Goal: Answer question/provide support: Share knowledge or assist other users

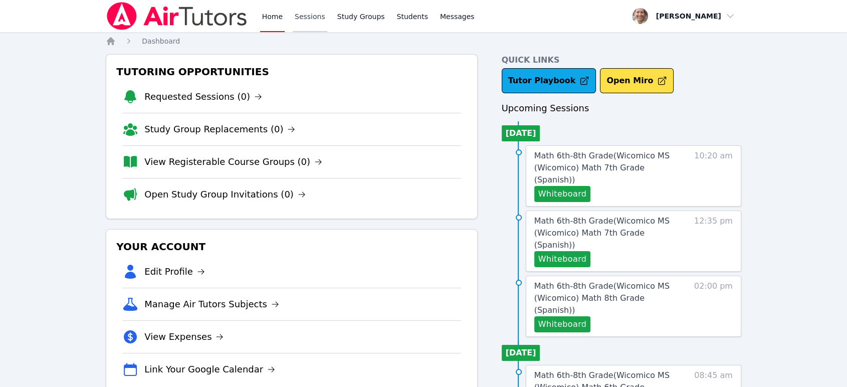
click at [297, 16] on link "Sessions" at bounding box center [310, 16] width 35 height 32
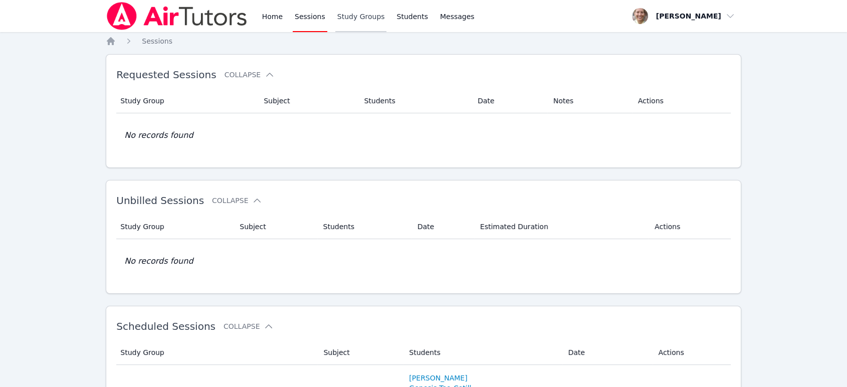
click at [344, 19] on link "Study Groups" at bounding box center [361, 16] width 52 height 32
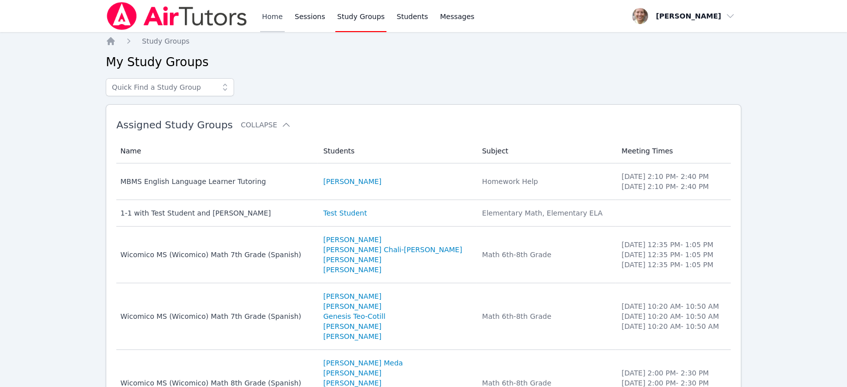
click at [272, 20] on link "Home" at bounding box center [272, 16] width 25 height 32
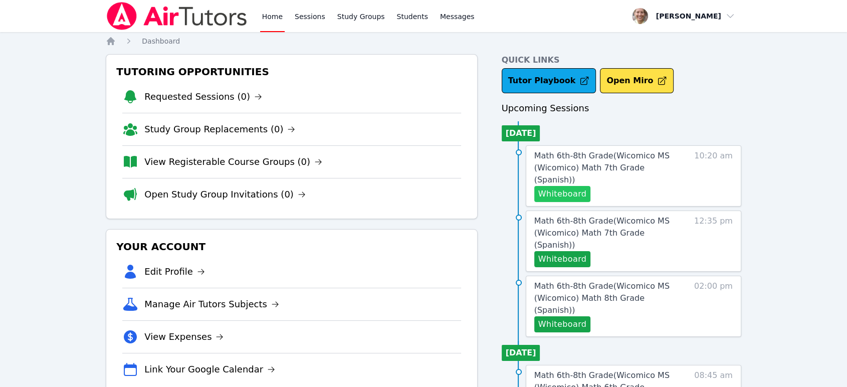
click at [565, 186] on button "Whiteboard" at bounding box center [563, 194] width 57 height 16
click at [619, 157] on span "Math 6th-8th Grade ( Wicomico MS (Wicomico) Math 7th Grade (Spanish) )" at bounding box center [602, 168] width 135 height 34
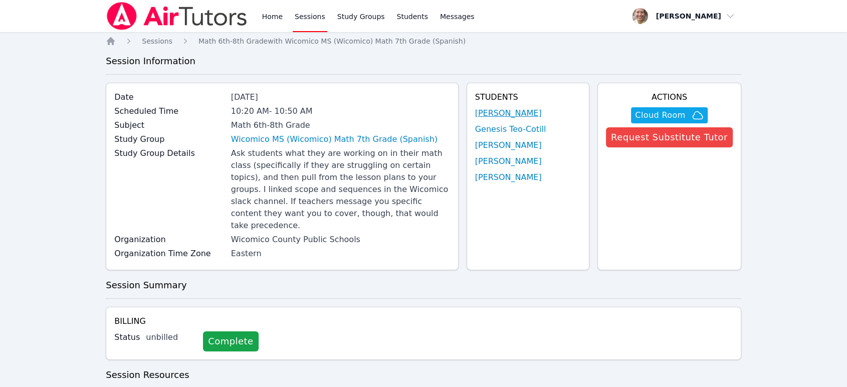
click at [489, 112] on link "[PERSON_NAME]" at bounding box center [508, 113] width 67 height 12
click at [492, 131] on link "Genesis Teo-Cotill" at bounding box center [510, 129] width 71 height 12
click at [498, 143] on link "[PERSON_NAME]" at bounding box center [508, 145] width 67 height 12
click at [497, 161] on link "[PERSON_NAME]" at bounding box center [508, 161] width 67 height 12
click at [500, 182] on link "[PERSON_NAME]" at bounding box center [508, 177] width 67 height 12
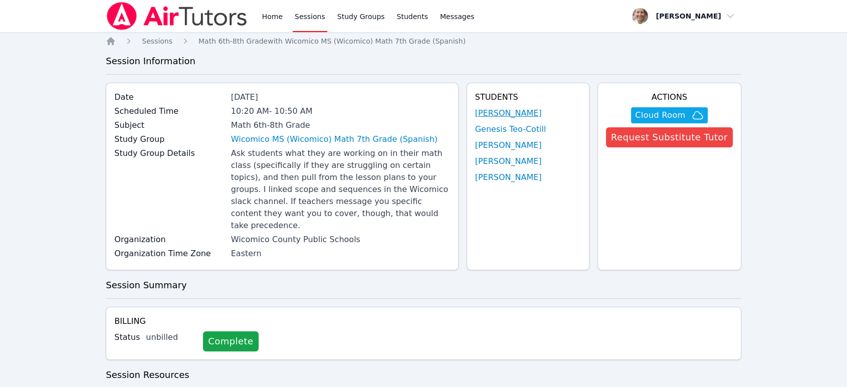
click at [491, 111] on link "[PERSON_NAME]" at bounding box center [508, 113] width 67 height 12
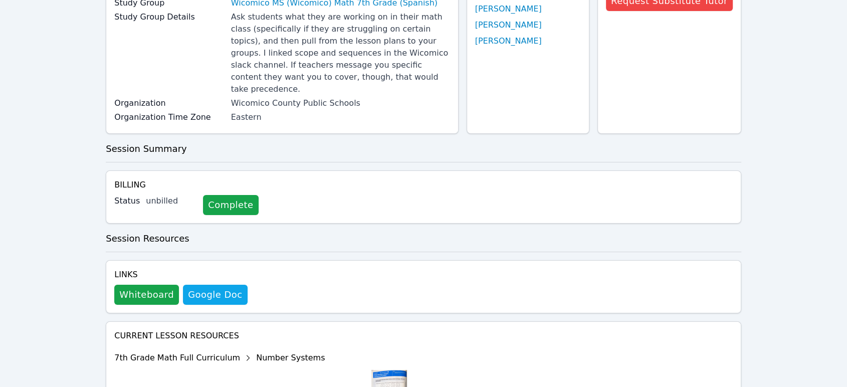
scroll to position [269, 0]
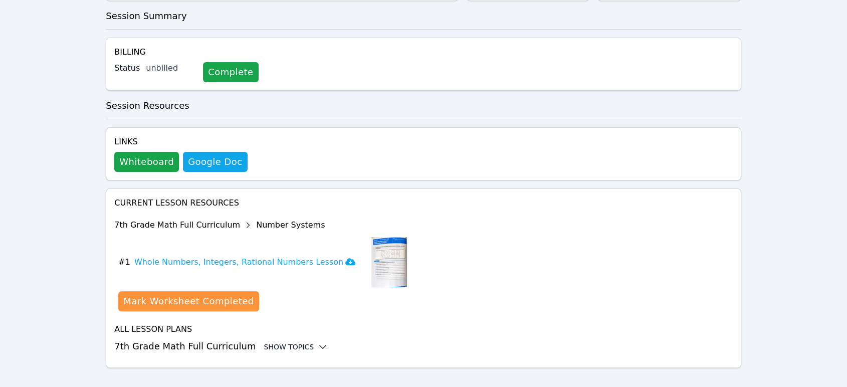
click at [290, 342] on div "Show Topics" at bounding box center [296, 347] width 64 height 10
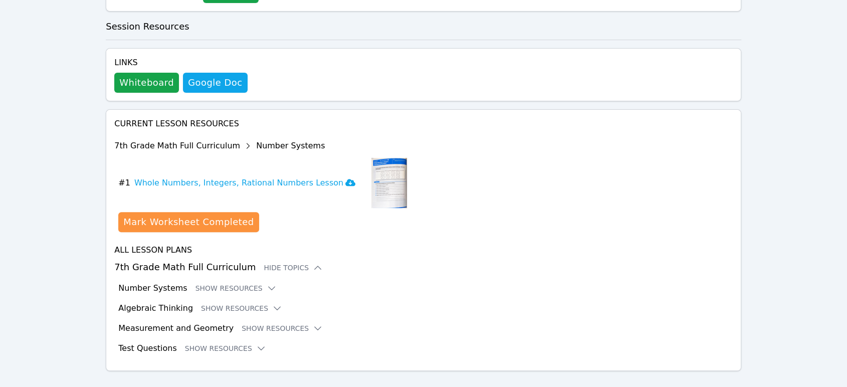
scroll to position [352, 0]
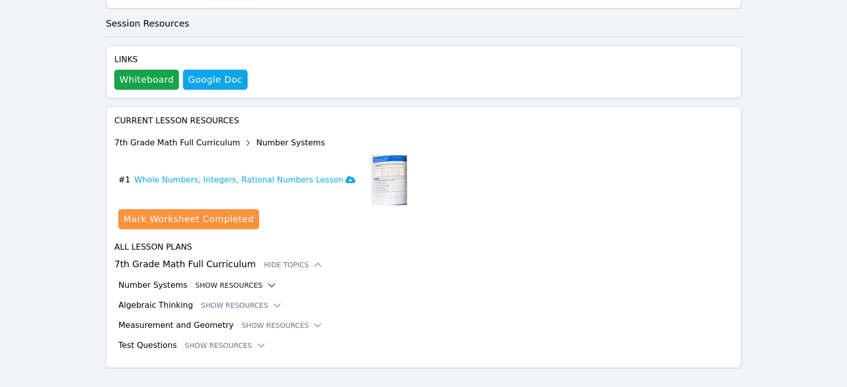
click at [267, 280] on icon at bounding box center [272, 285] width 10 height 10
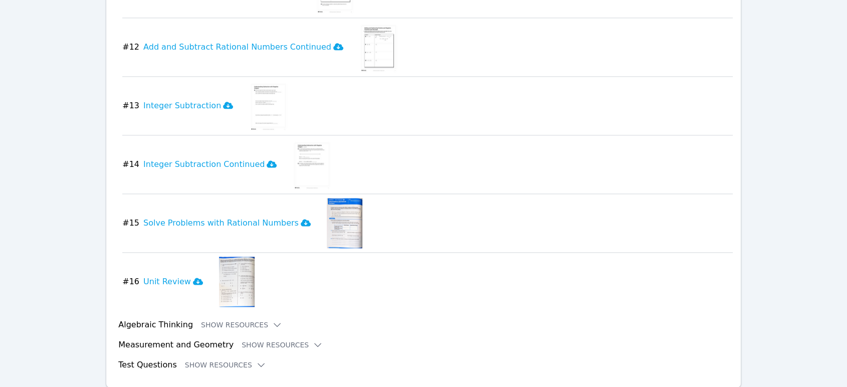
scroll to position [1297, 0]
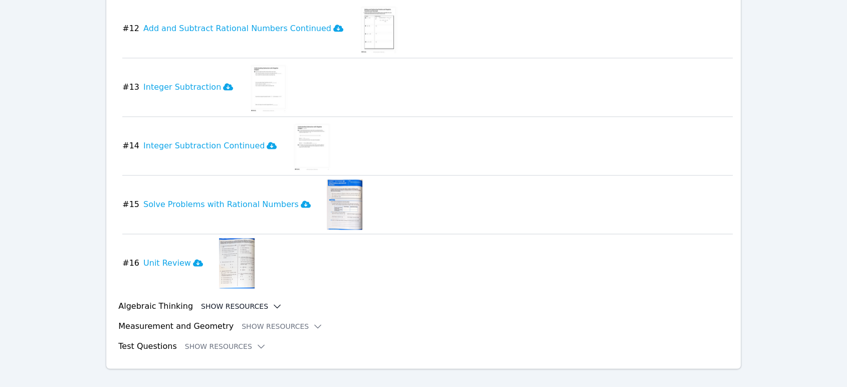
click at [255, 301] on button "Show Resources" at bounding box center [241, 306] width 81 height 10
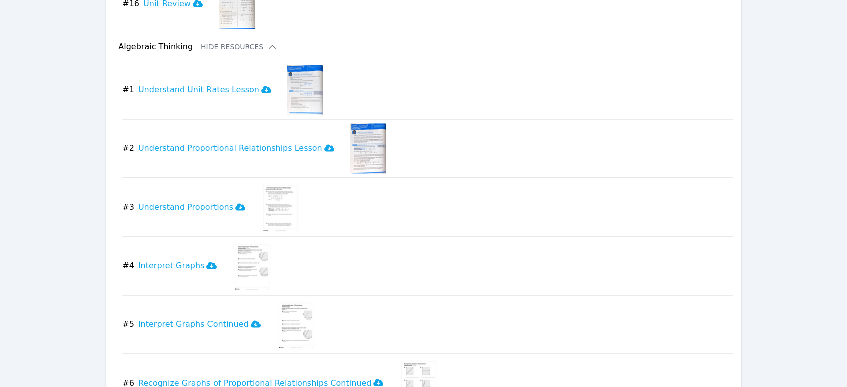
scroll to position [1575, 0]
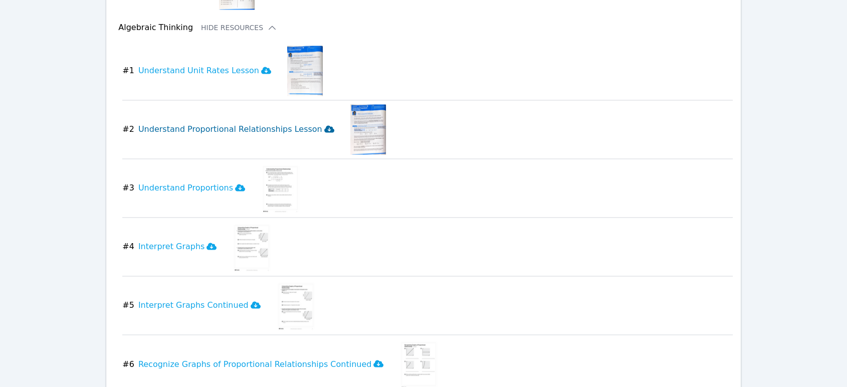
click at [324, 125] on icon at bounding box center [329, 128] width 10 height 7
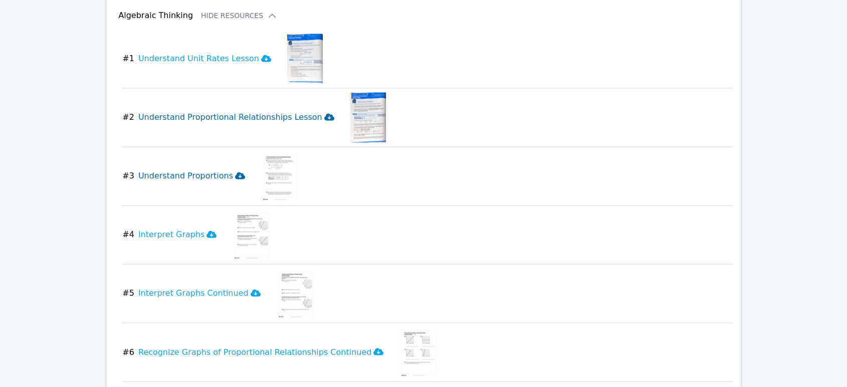
click at [235, 173] on icon at bounding box center [240, 175] width 10 height 8
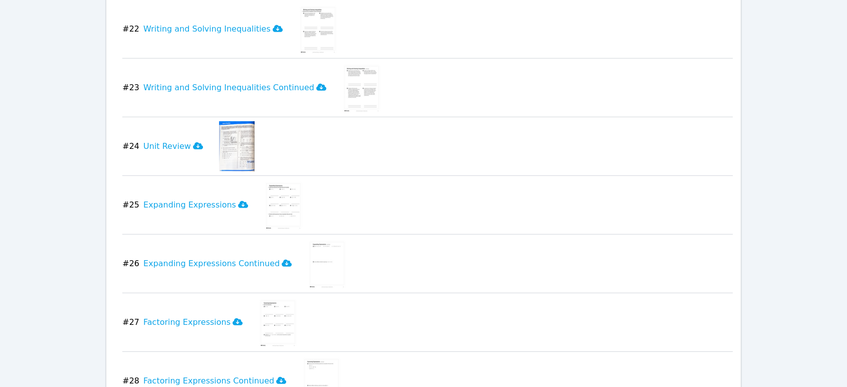
scroll to position [2945, 0]
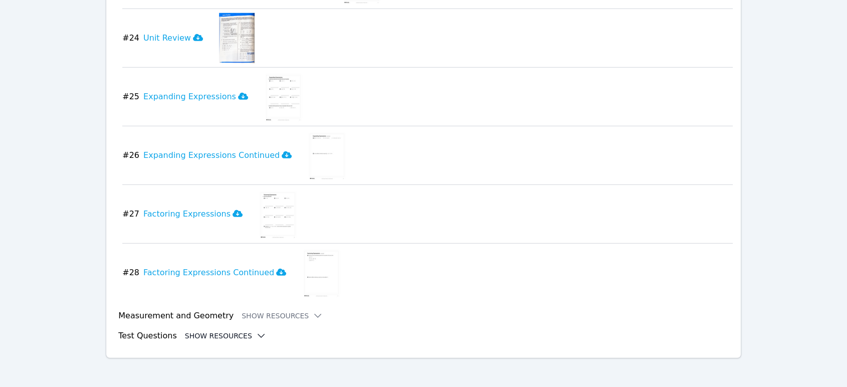
click at [238, 332] on button "Show Resources" at bounding box center [225, 336] width 81 height 10
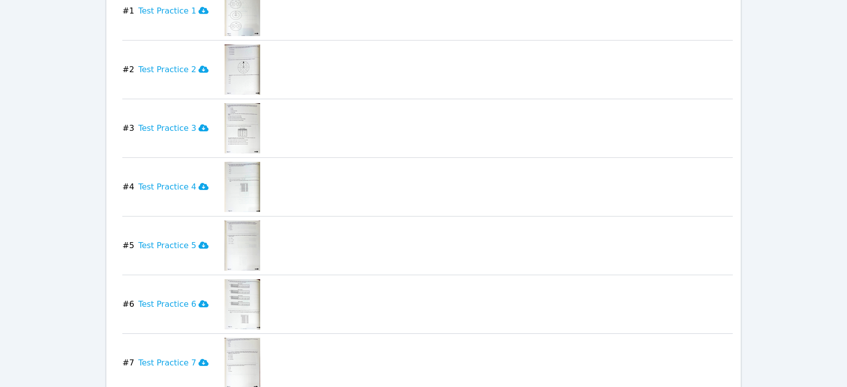
scroll to position [3336, 0]
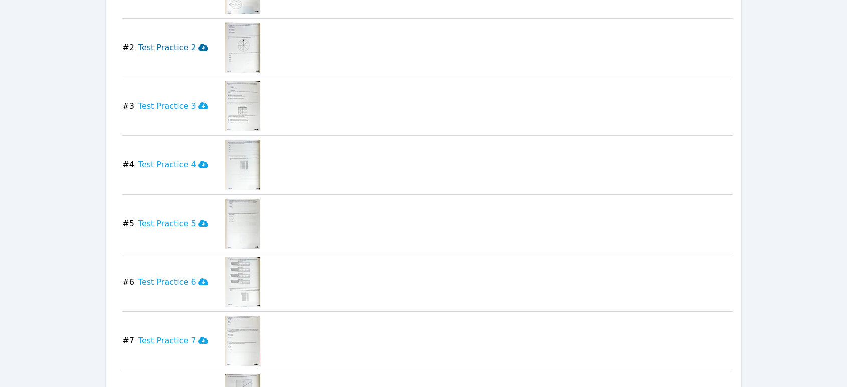
click at [199, 46] on icon at bounding box center [204, 47] width 10 height 8
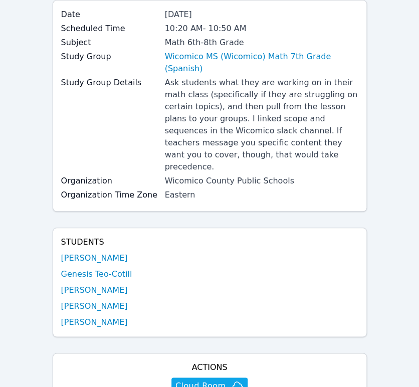
scroll to position [278, 0]
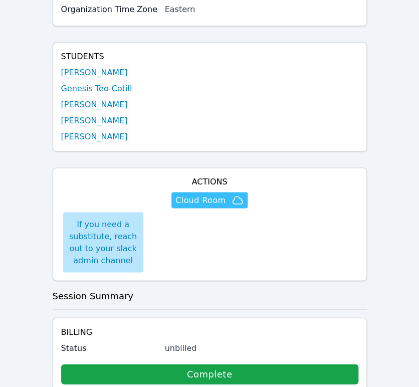
click at [225, 194] on span "Cloud Room" at bounding box center [210, 200] width 68 height 12
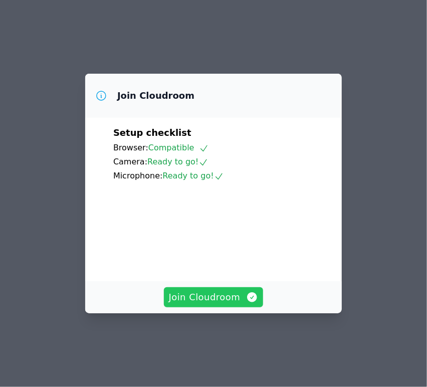
click at [204, 304] on span "Join Cloudroom" at bounding box center [214, 297] width 90 height 14
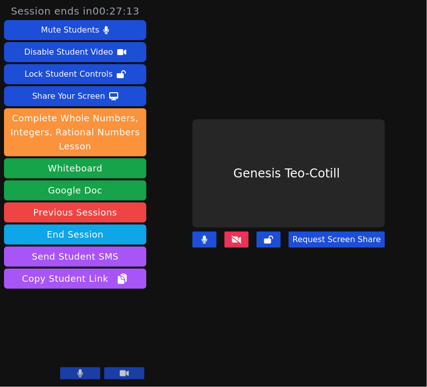
click at [237, 236] on icon at bounding box center [237, 240] width 10 height 8
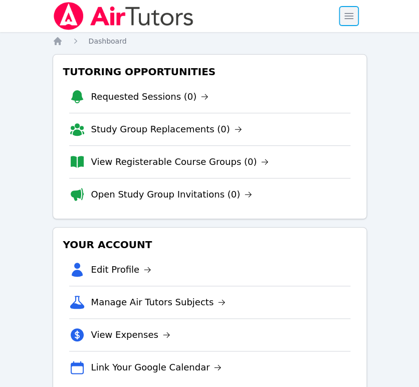
click at [339, 21] on span "button" at bounding box center [349, 16] width 22 height 22
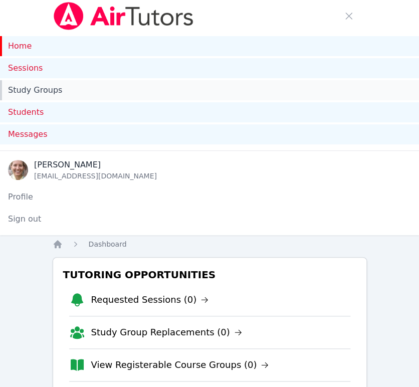
click at [52, 92] on link "Study Groups" at bounding box center [209, 90] width 419 height 20
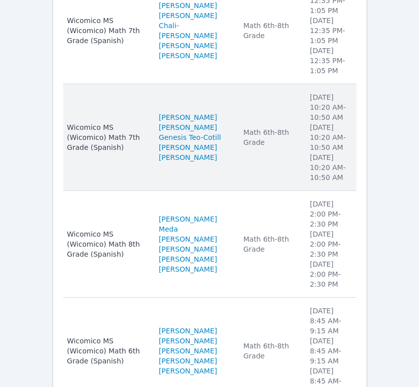
scroll to position [542, 0]
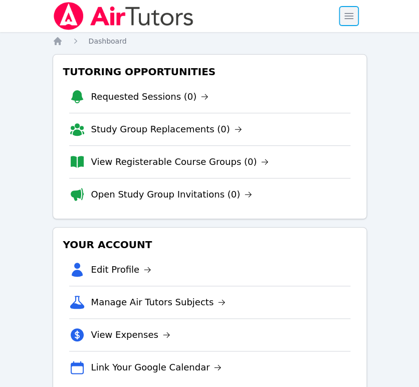
click at [350, 17] on span "button" at bounding box center [349, 16] width 22 height 22
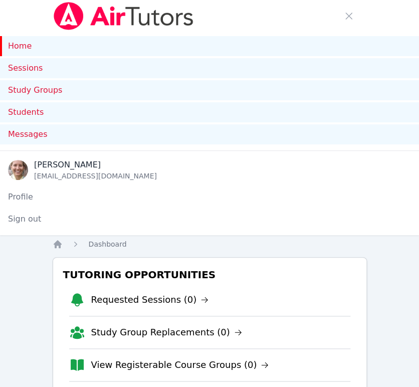
click at [29, 49] on link "Home" at bounding box center [209, 46] width 419 height 20
click at [18, 45] on link "Home" at bounding box center [209, 46] width 419 height 20
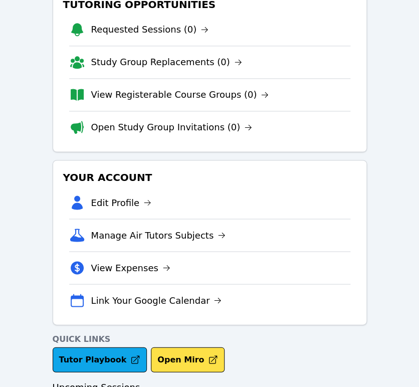
scroll to position [278, 0]
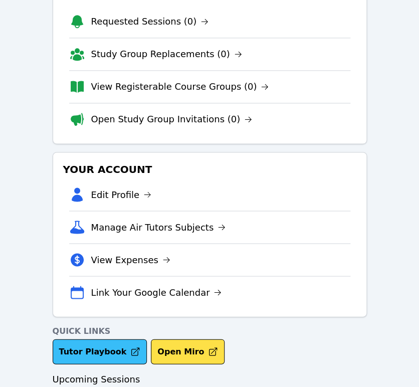
click at [109, 350] on link "Tutor Playbook" at bounding box center [100, 351] width 95 height 25
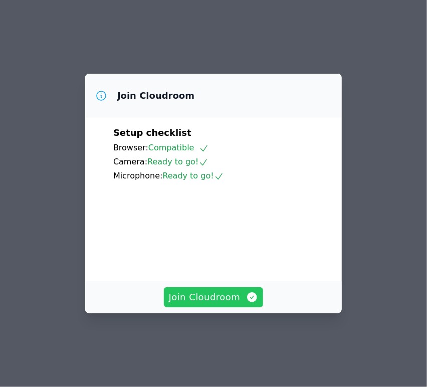
click at [203, 304] on span "Join Cloudroom" at bounding box center [214, 297] width 90 height 14
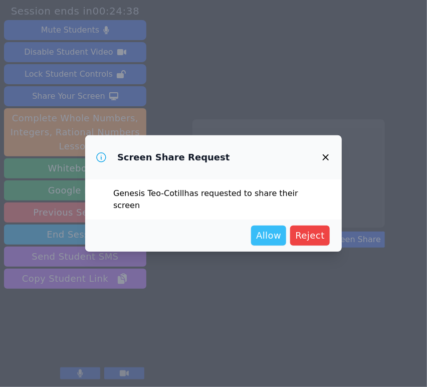
click at [277, 229] on span "Allow" at bounding box center [268, 236] width 25 height 14
click at [276, 229] on span "Allow" at bounding box center [268, 236] width 25 height 14
click at [281, 229] on span "Allow" at bounding box center [268, 236] width 25 height 14
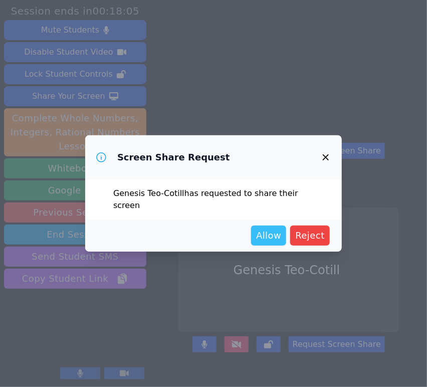
click at [273, 229] on span "Allow" at bounding box center [268, 236] width 25 height 14
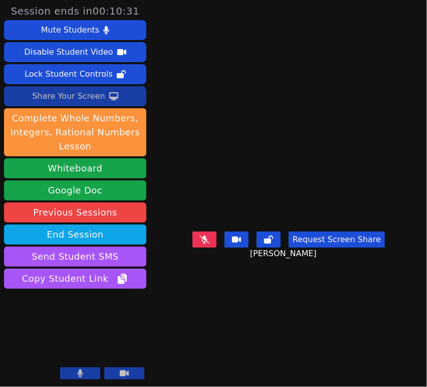
click at [83, 93] on div "Share Your Screen" at bounding box center [68, 96] width 73 height 16
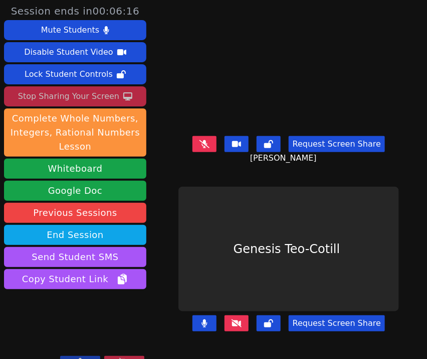
click at [208, 315] on button at bounding box center [205, 323] width 24 height 16
click at [238, 319] on icon at bounding box center [237, 323] width 10 height 8
click at [203, 140] on icon at bounding box center [205, 144] width 10 height 8
click at [202, 144] on icon at bounding box center [205, 144] width 6 height 8
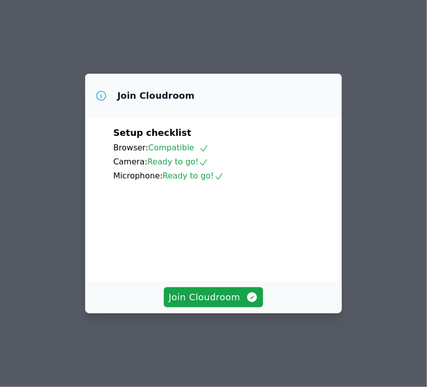
click at [230, 313] on div "Join Cloudroom" at bounding box center [213, 297] width 257 height 32
click at [232, 304] on span "Join Cloudroom" at bounding box center [214, 297] width 90 height 14
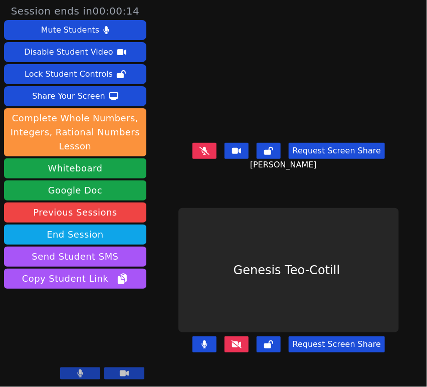
click at [201, 156] on button at bounding box center [205, 151] width 24 height 16
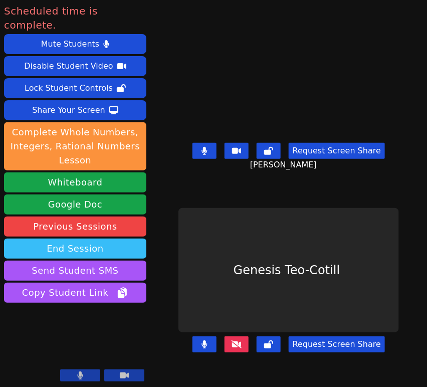
click at [84, 239] on button "End Session" at bounding box center [75, 249] width 142 height 20
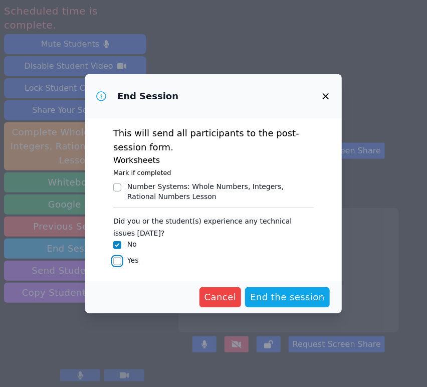
click at [119, 263] on input "Yes" at bounding box center [117, 261] width 8 height 8
checkbox input "true"
checkbox input "false"
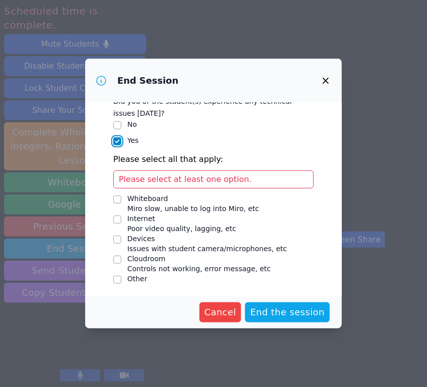
scroll to position [105, 0]
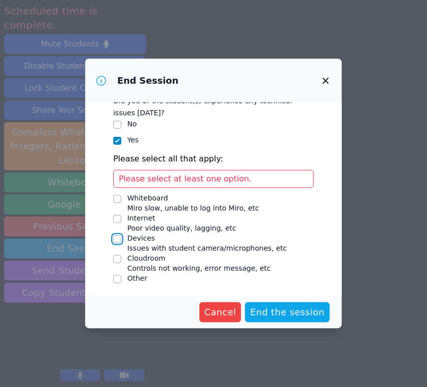
click at [118, 236] on input "Devices Issues with student camera/microphones, etc" at bounding box center [117, 239] width 8 height 8
checkbox input "true"
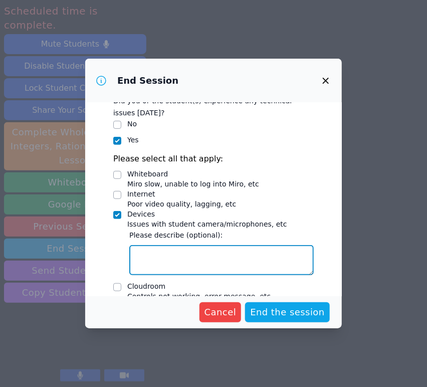
click at [181, 250] on textarea "Devices Issues with student camera/microphones, etc" at bounding box center [221, 260] width 185 height 30
click at [269, 253] on textarea "Genesis could not get her camera to contunuously work nor enter the Miro whiteb…" at bounding box center [221, 260] width 185 height 30
type textarea "Genesis could not get her camera to continuously work nor enter the Miro whiteb…"
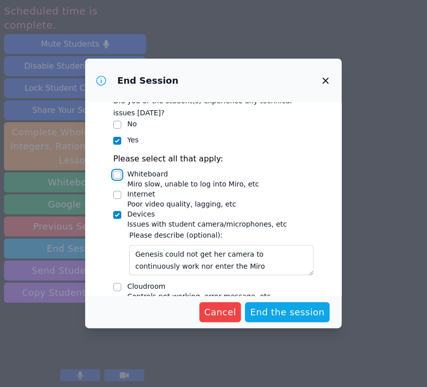
click at [117, 171] on input "Whiteboard Miro slow, unable to log into Miro, etc" at bounding box center [117, 175] width 8 height 8
checkbox input "true"
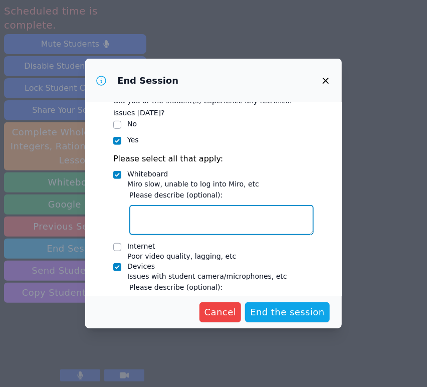
click at [153, 211] on textarea "Whiteboard Miro slow, unable to log into Miro, etc" at bounding box center [221, 220] width 185 height 30
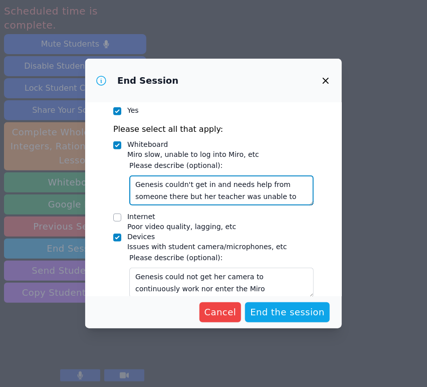
scroll to position [185, 0]
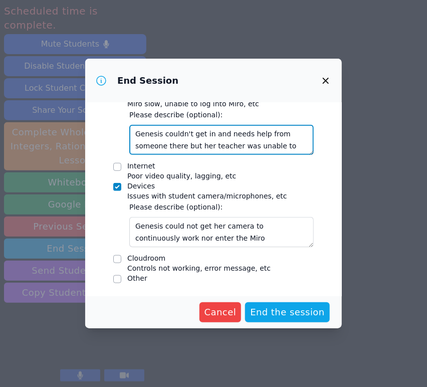
type textarea "Genesis couldn't get in and needs help from someone there but her teacher was u…"
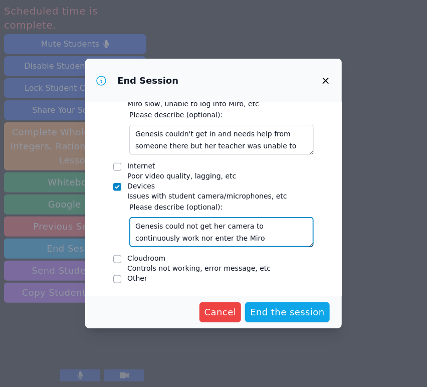
click at [261, 238] on textarea "Genesis could not get her camera to continuously work nor enter the Miro whiteb…" at bounding box center [221, 232] width 185 height 30
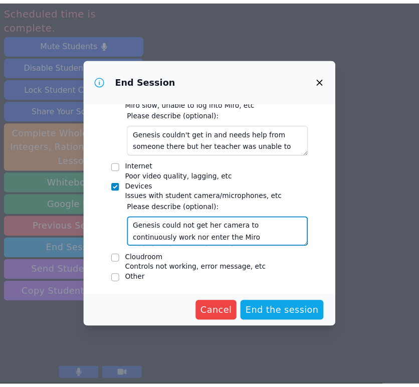
scroll to position [8, 0]
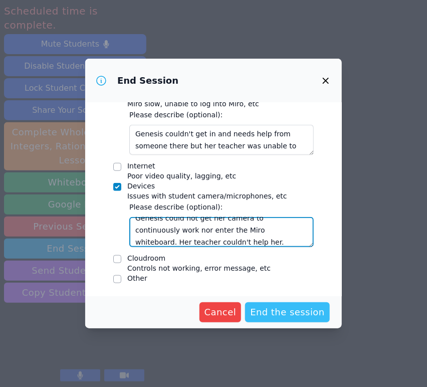
type textarea "Genesis could not get her camera to continuously work nor enter the Miro whiteb…"
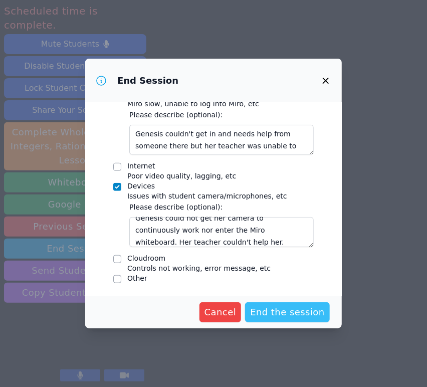
click at [285, 314] on span "End the session" at bounding box center [287, 312] width 75 height 14
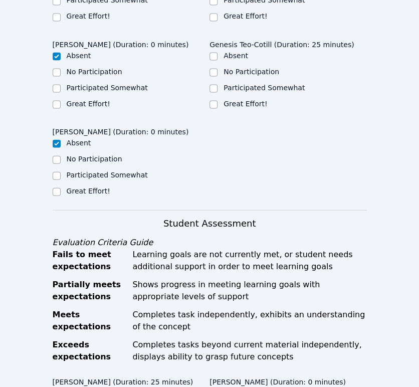
scroll to position [278, 0]
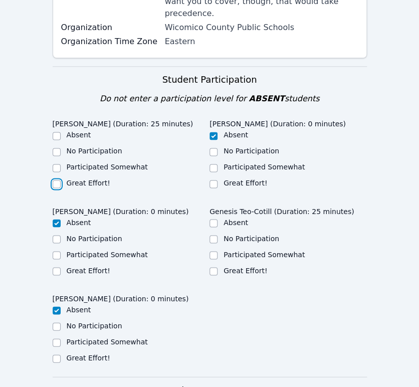
click at [53, 180] on input "Great Effort!" at bounding box center [57, 184] width 8 height 8
checkbox input "true"
click at [214, 267] on input "Great Effort!" at bounding box center [214, 271] width 8 height 8
checkbox input "true"
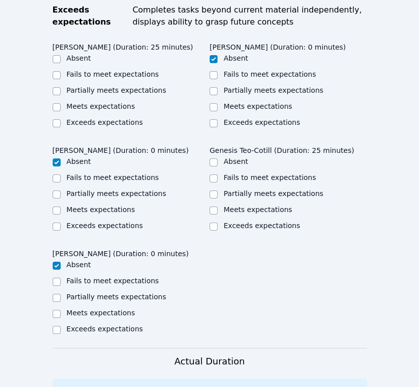
scroll to position [668, 0]
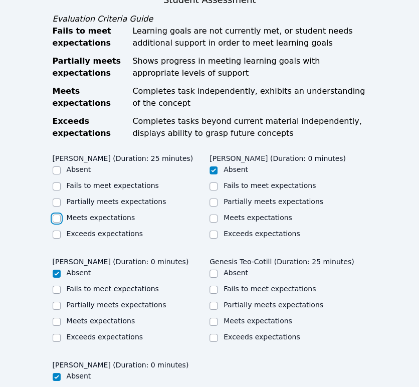
click at [58, 215] on input "Meets expectations" at bounding box center [57, 219] width 8 height 8
checkbox input "true"
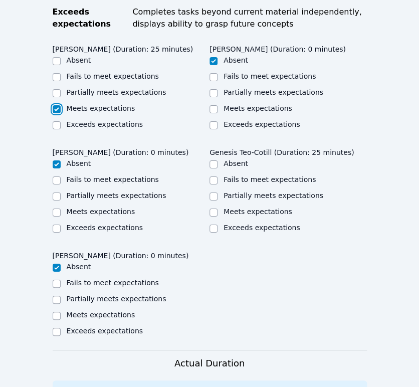
scroll to position [780, 0]
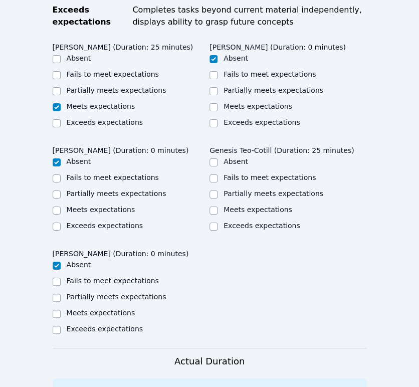
click at [216, 205] on div at bounding box center [214, 211] width 8 height 12
click at [215, 207] on input "Meets expectations" at bounding box center [214, 211] width 8 height 8
checkbox input "true"
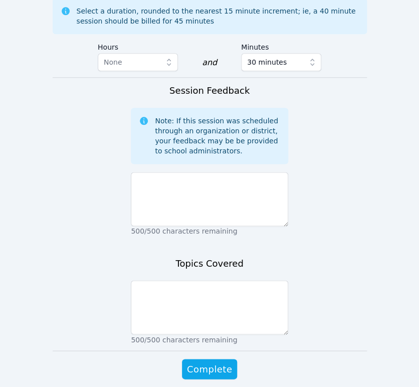
scroll to position [1165, 0]
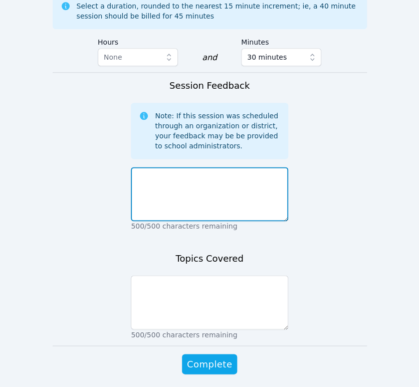
click at [200, 167] on textarea at bounding box center [209, 194] width 157 height 54
type textarea "Y"
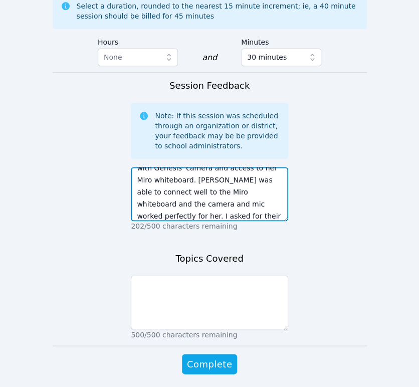
scroll to position [44, 0]
type textarea "Today we got to know each other a little bit only because we had technical issu…"
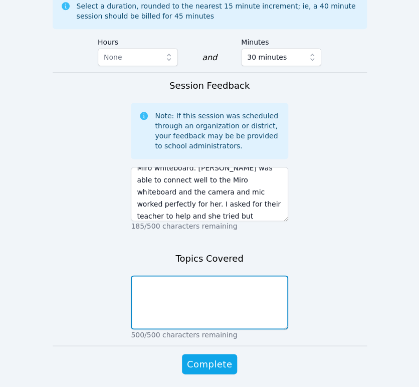
click at [228, 275] on textarea at bounding box center [209, 302] width 157 height 54
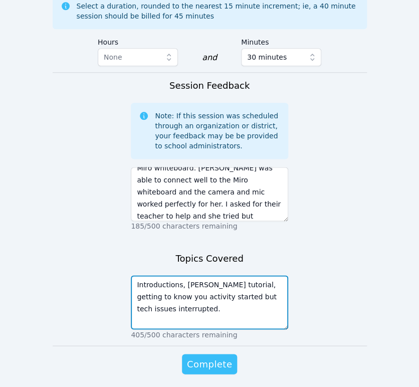
type textarea "Introductions, Miro tutorial, getting to know you activity started but tech iss…"
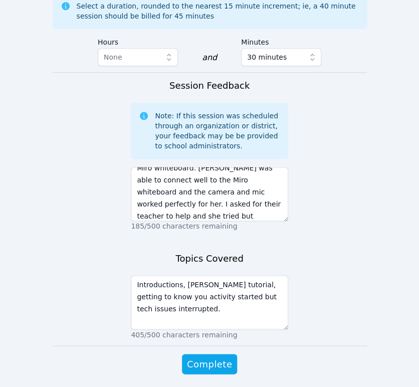
drag, startPoint x: 221, startPoint y: 337, endPoint x: 249, endPoint y: 312, distance: 37.3
click at [221, 354] on button "Complete" at bounding box center [209, 364] width 55 height 20
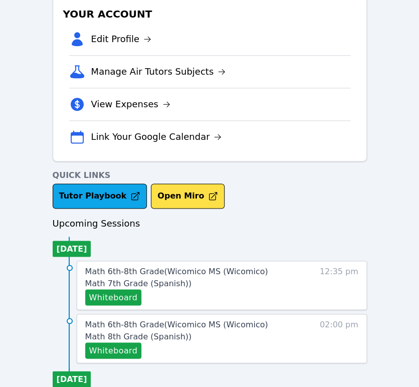
scroll to position [278, 0]
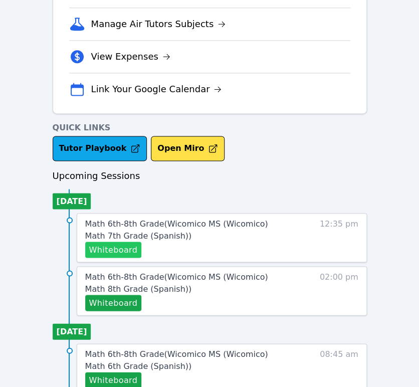
click at [124, 251] on button "Whiteboard" at bounding box center [113, 250] width 57 height 16
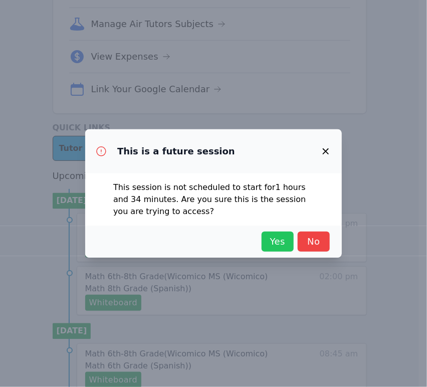
click at [277, 244] on span "Yes" at bounding box center [278, 242] width 22 height 14
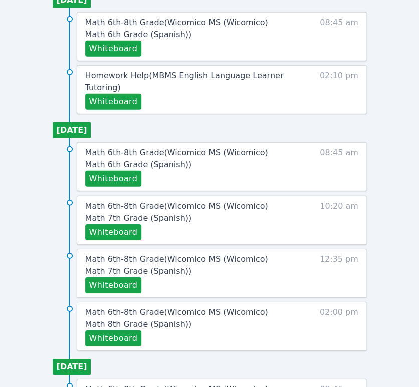
scroll to position [668, 0]
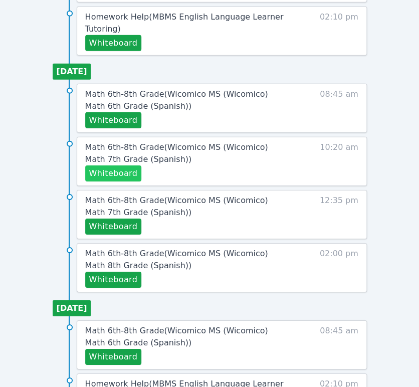
click at [127, 171] on button "Whiteboard" at bounding box center [113, 173] width 57 height 16
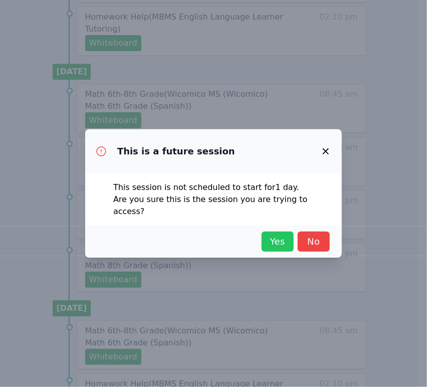
click at [282, 244] on button "Yes" at bounding box center [278, 242] width 32 height 20
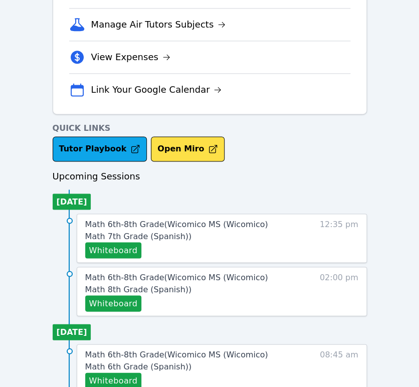
scroll to position [278, 0]
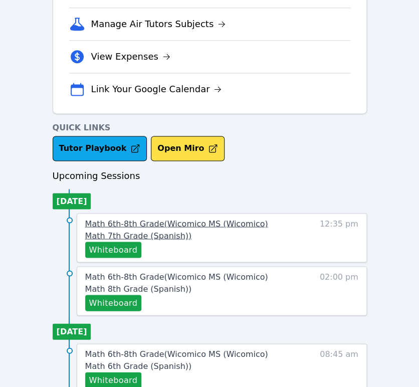
click at [194, 220] on span "Math 6th-8th Grade ( Wicomico MS (Wicomico) Math 7th Grade (Spanish) )" at bounding box center [176, 230] width 183 height 22
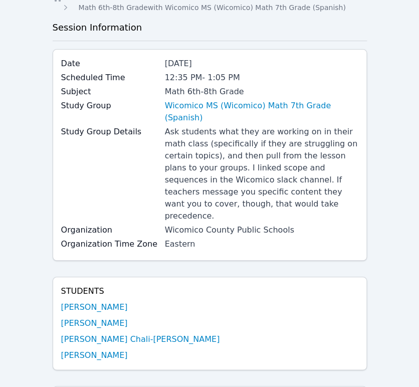
scroll to position [111, 0]
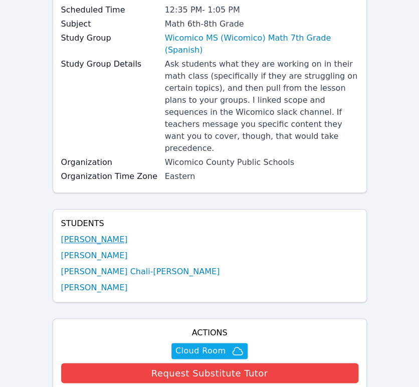
click at [113, 234] on link "Iris Garcia-Agustin" at bounding box center [94, 240] width 67 height 12
click at [112, 250] on link "Shirly Carrasco-Lopez" at bounding box center [94, 256] width 67 height 12
click at [112, 266] on link "Jose Chali-Chan" at bounding box center [140, 272] width 159 height 12
click at [103, 282] on link "Carlos Garcia" at bounding box center [94, 288] width 67 height 12
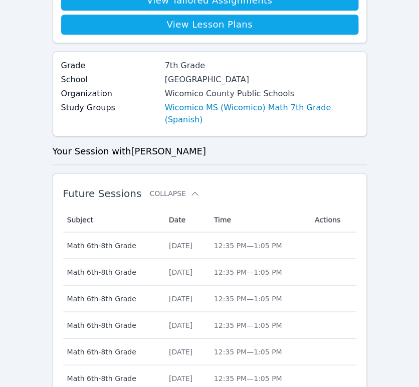
scroll to position [334, 0]
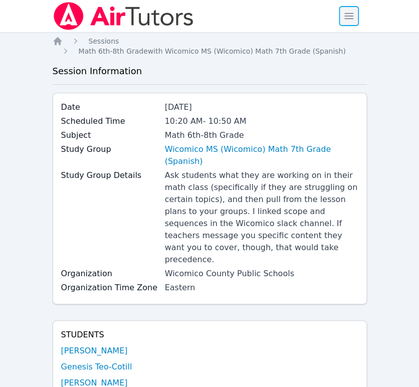
click at [340, 14] on span "button" at bounding box center [349, 16] width 22 height 22
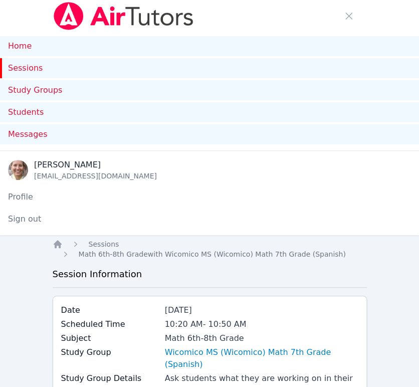
click at [34, 71] on link "Sessions" at bounding box center [209, 68] width 419 height 20
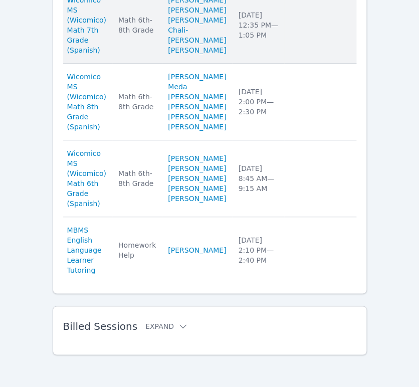
scroll to position [1107, 0]
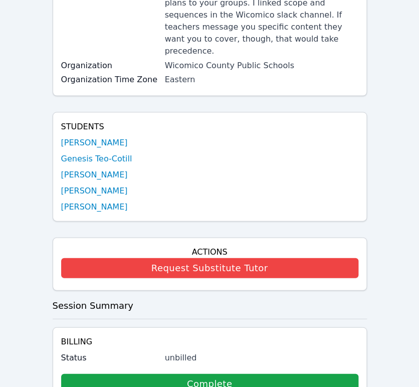
scroll to position [557, 0]
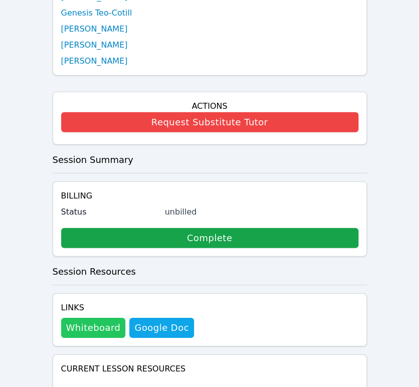
click at [83, 318] on button "Whiteboard" at bounding box center [93, 328] width 65 height 20
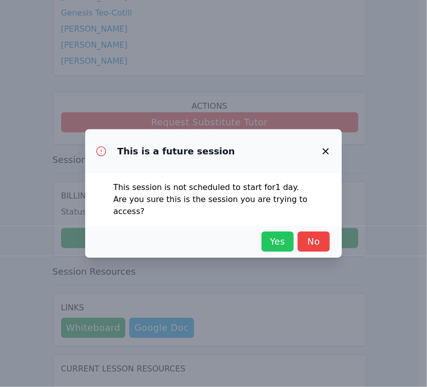
click at [277, 236] on span "Yes" at bounding box center [278, 242] width 22 height 14
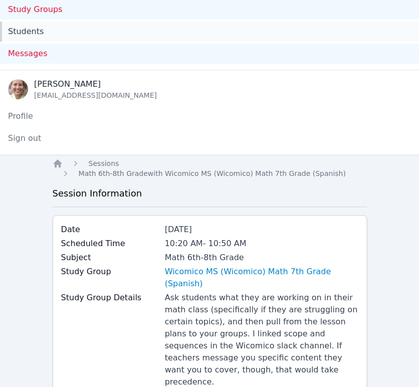
scroll to position [0, 0]
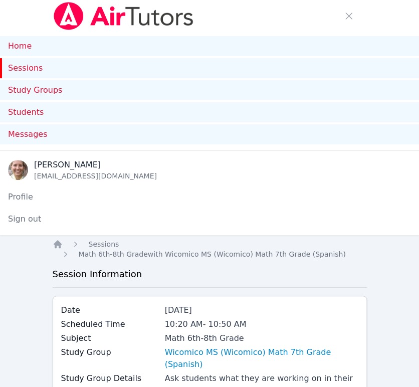
click at [28, 66] on link "Sessions" at bounding box center [209, 68] width 419 height 20
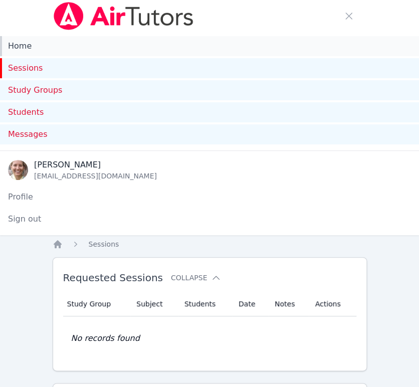
click at [17, 44] on link "Home" at bounding box center [209, 46] width 419 height 20
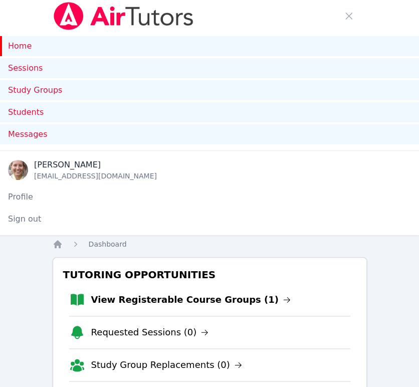
click at [11, 47] on link "Home" at bounding box center [209, 46] width 419 height 20
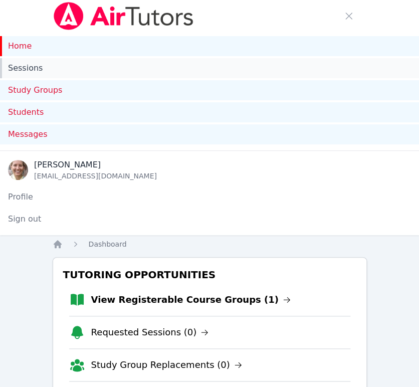
click at [34, 70] on link "Sessions" at bounding box center [209, 68] width 419 height 20
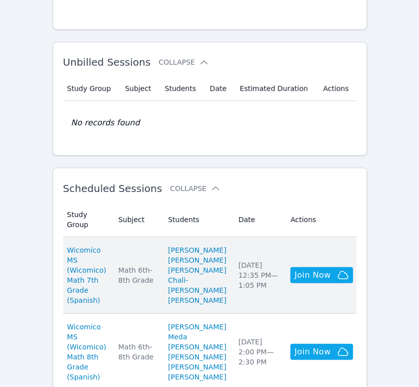
scroll to position [390, 0]
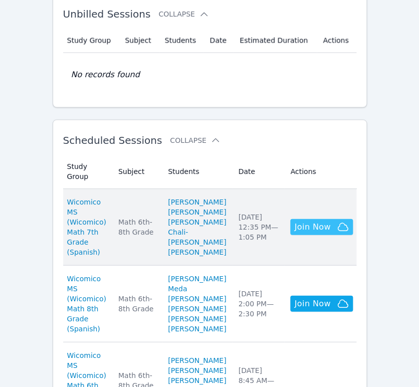
click at [312, 226] on span "Join Now" at bounding box center [312, 227] width 36 height 12
click at [157, 198] on td "Subject Math 6th-8th Grade" at bounding box center [137, 227] width 50 height 77
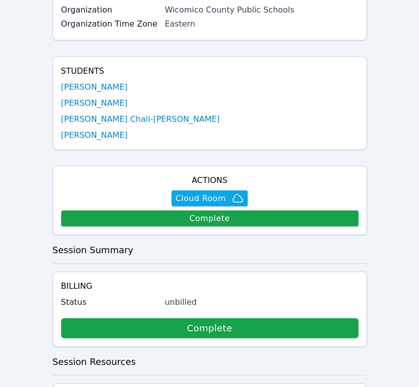
scroll to position [278, 0]
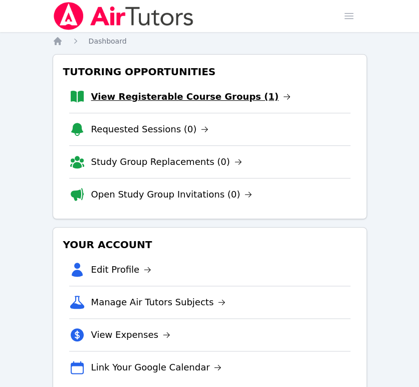
click at [185, 97] on link "View Registerable Course Groups (1)" at bounding box center [191, 97] width 200 height 14
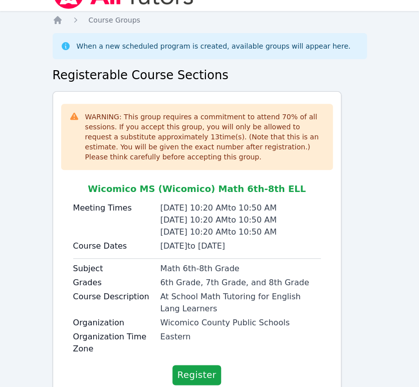
scroll to position [55, 0]
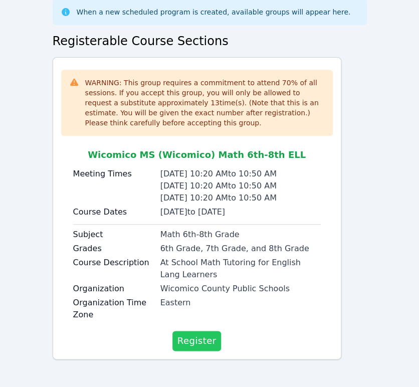
click at [208, 340] on span "Register" at bounding box center [197, 341] width 39 height 14
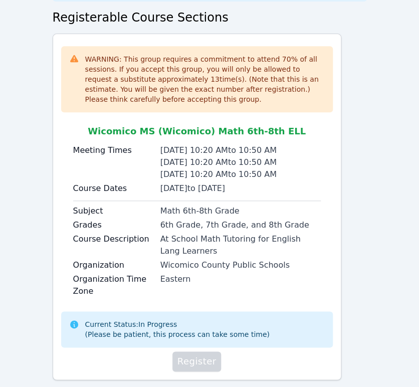
scroll to position [99, 0]
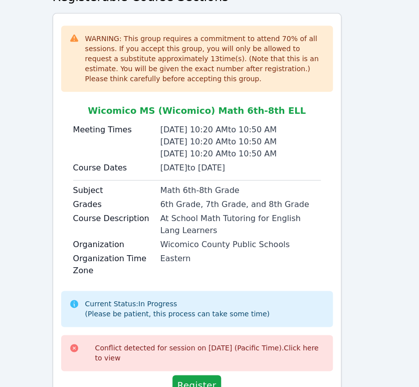
click at [289, 347] on link "Click here to view" at bounding box center [207, 353] width 224 height 18
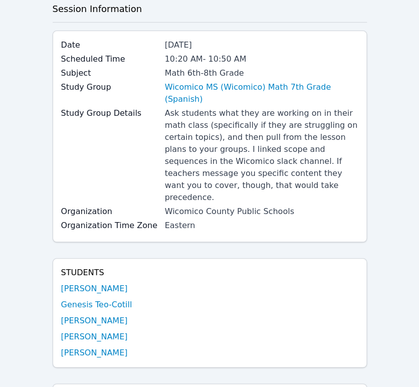
scroll to position [56, 0]
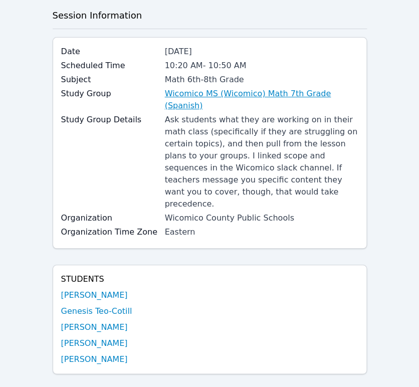
click at [213, 90] on link "Wicomico MS (Wicomico) Math 7th Grade (Spanish)" at bounding box center [262, 100] width 194 height 24
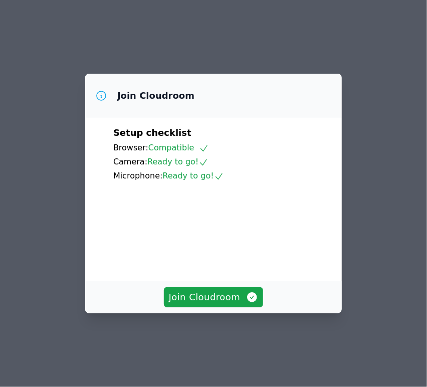
click at [240, 302] on div "Join Cloudroom" at bounding box center [213, 297] width 257 height 32
click at [236, 304] on span "Join Cloudroom" at bounding box center [214, 297] width 90 height 14
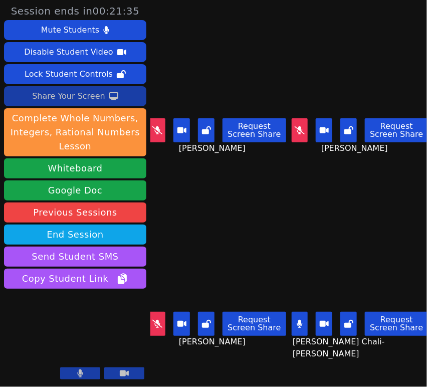
click at [81, 94] on div "Share Your Screen" at bounding box center [68, 96] width 73 height 16
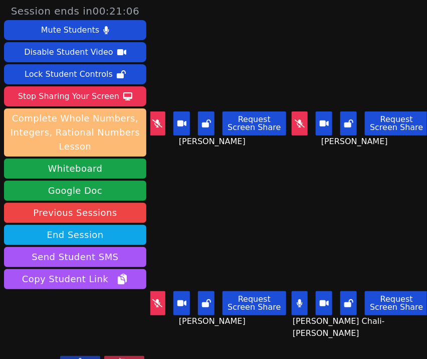
drag, startPoint x: 51, startPoint y: 100, endPoint x: 51, endPoint y: 115, distance: 14.6
click at [51, 100] on div "Stop Sharing Your Screen" at bounding box center [68, 96] width 101 height 16
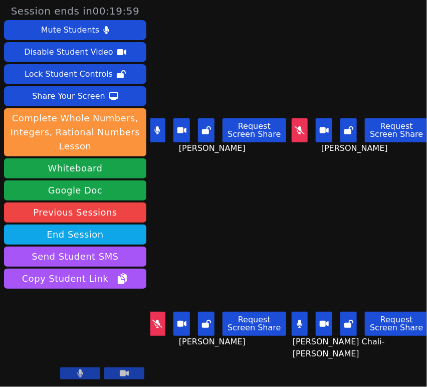
click at [157, 129] on icon at bounding box center [157, 130] width 6 height 8
click at [301, 320] on button at bounding box center [300, 324] width 17 height 24
click at [299, 320] on icon at bounding box center [300, 324] width 10 height 8
click at [160, 132] on button at bounding box center [157, 130] width 17 height 24
click at [301, 132] on button at bounding box center [300, 130] width 17 height 24
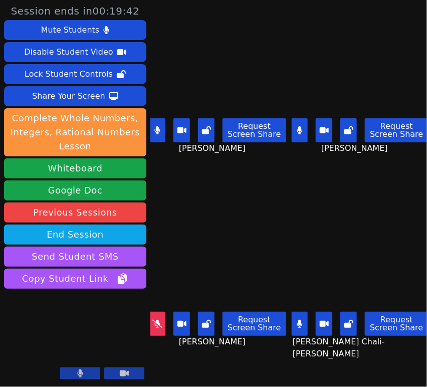
click at [159, 320] on icon at bounding box center [157, 324] width 10 height 8
click at [159, 323] on button at bounding box center [157, 324] width 17 height 24
click at [160, 127] on icon at bounding box center [157, 130] width 10 height 8
click at [160, 321] on button at bounding box center [157, 324] width 17 height 24
click at [160, 320] on icon at bounding box center [157, 324] width 6 height 8
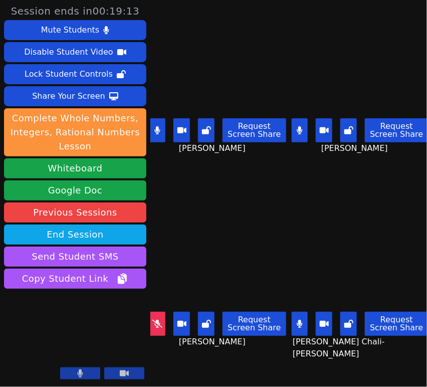
click at [160, 129] on icon at bounding box center [157, 130] width 6 height 8
click at [156, 320] on icon at bounding box center [157, 324] width 10 height 8
click at [298, 320] on icon at bounding box center [300, 324] width 6 height 8
click at [160, 126] on icon at bounding box center [157, 130] width 10 height 8
click at [297, 126] on icon at bounding box center [300, 130] width 6 height 8
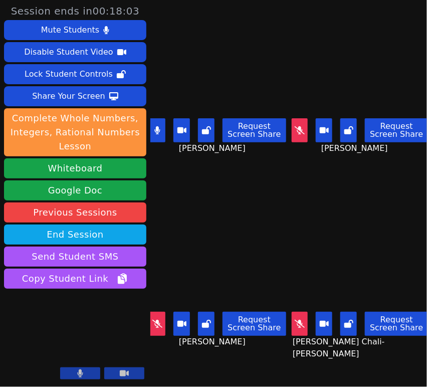
click at [155, 320] on icon at bounding box center [157, 324] width 10 height 8
click at [154, 130] on button at bounding box center [157, 130] width 17 height 24
click at [295, 320] on icon at bounding box center [300, 324] width 10 height 8
click at [301, 318] on button at bounding box center [300, 324] width 17 height 24
click at [295, 131] on button at bounding box center [300, 130] width 17 height 24
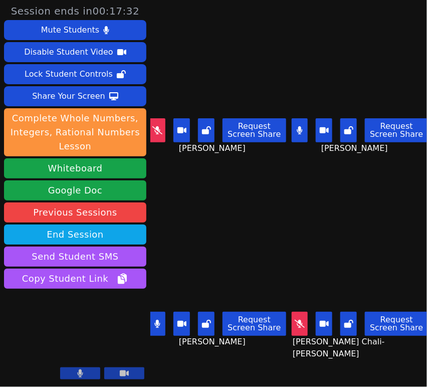
click at [162, 128] on icon at bounding box center [157, 130] width 10 height 8
click at [152, 319] on button at bounding box center [157, 324] width 17 height 24
click at [295, 320] on icon at bounding box center [300, 324] width 10 height 8
click at [292, 323] on button at bounding box center [300, 324] width 17 height 24
click at [299, 323] on button at bounding box center [300, 324] width 17 height 24
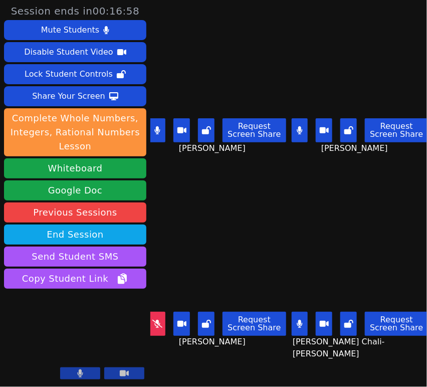
click at [161, 320] on icon at bounding box center [157, 324] width 10 height 8
click at [164, 324] on div "Request Screen Share" at bounding box center [217, 324] width 137 height 24
click at [157, 312] on button at bounding box center [157, 324] width 17 height 24
click at [158, 320] on icon at bounding box center [157, 324] width 6 height 8
click at [303, 320] on button at bounding box center [300, 324] width 17 height 24
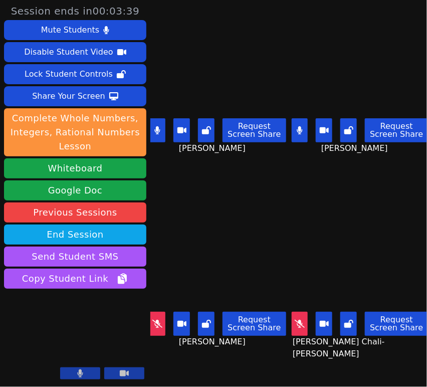
click at [299, 134] on button at bounding box center [300, 130] width 17 height 24
click at [294, 132] on button at bounding box center [300, 130] width 17 height 24
click at [297, 131] on icon at bounding box center [300, 130] width 6 height 8
click at [297, 130] on icon at bounding box center [300, 130] width 10 height 8
click at [156, 131] on button at bounding box center [157, 130] width 17 height 24
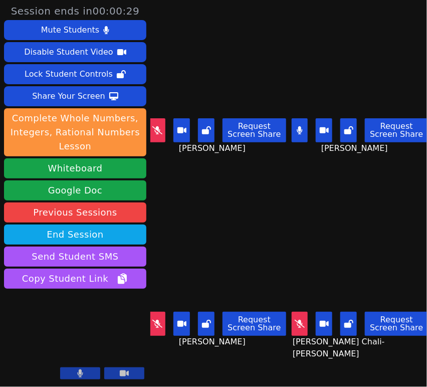
click at [154, 320] on button at bounding box center [157, 324] width 17 height 24
click at [163, 316] on button at bounding box center [157, 324] width 17 height 24
click at [295, 320] on icon at bounding box center [300, 324] width 10 height 8
click at [292, 320] on button at bounding box center [300, 324] width 17 height 24
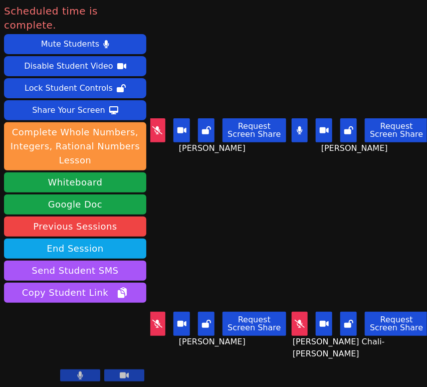
click at [295, 320] on icon at bounding box center [300, 324] width 10 height 8
click at [156, 320] on icon at bounding box center [157, 324] width 10 height 8
click at [164, 124] on button at bounding box center [157, 130] width 17 height 24
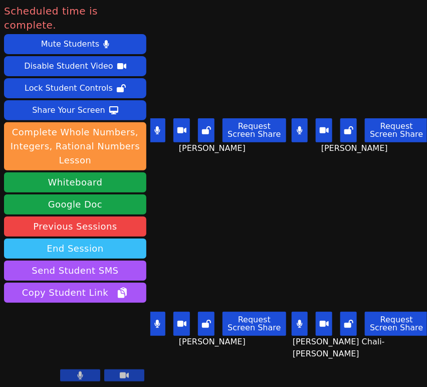
click at [69, 239] on button "End Session" at bounding box center [75, 249] width 142 height 20
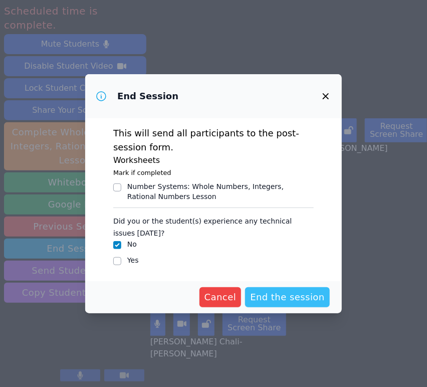
click at [285, 300] on span "End the session" at bounding box center [287, 297] width 75 height 14
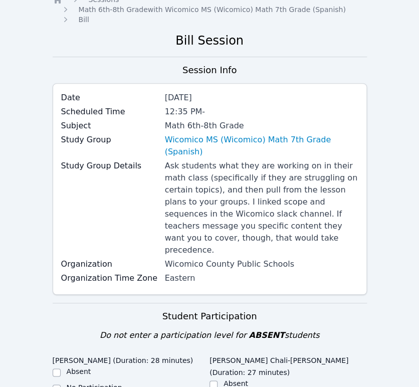
scroll to position [167, 0]
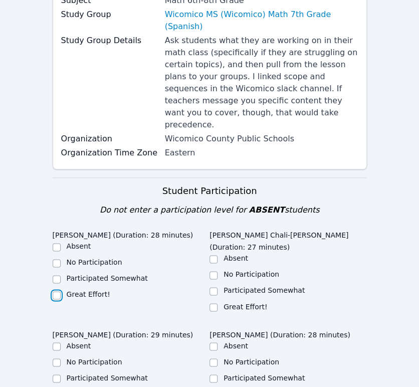
click at [60, 291] on input "Great Effort!" at bounding box center [57, 295] width 8 height 8
checkbox input "true"
click at [213, 303] on input "Great Effort!" at bounding box center [214, 307] width 8 height 8
checkbox input "true"
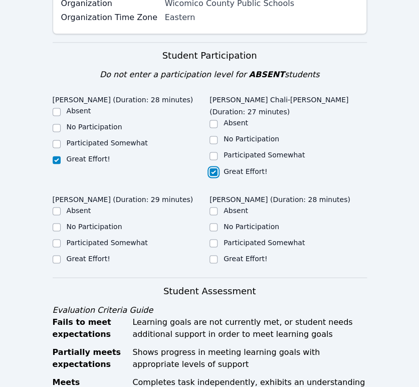
scroll to position [390, 0]
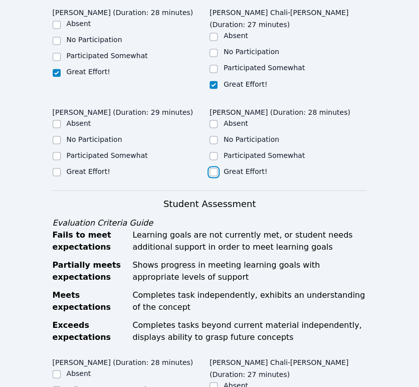
click at [215, 168] on input "Great Effort!" at bounding box center [214, 172] width 8 height 8
checkbox input "true"
click at [58, 168] on input "Great Effort!" at bounding box center [57, 172] width 8 height 8
checkbox input "true"
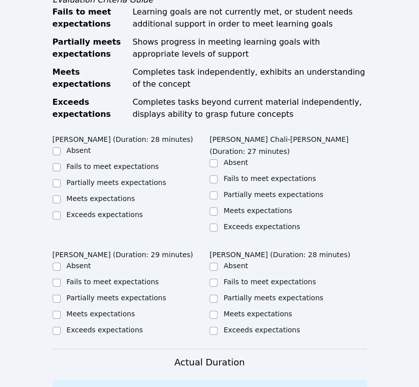
scroll to position [613, 0]
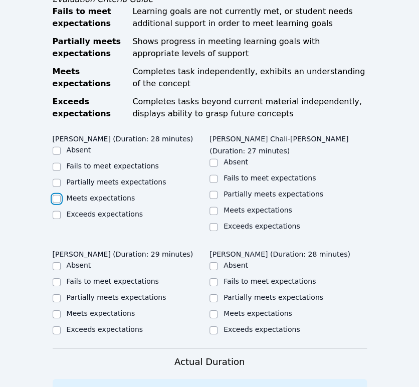
click at [57, 195] on input "Meets expectations" at bounding box center [57, 199] width 8 height 8
checkbox input "true"
click at [57, 310] on input "Meets expectations" at bounding box center [57, 314] width 8 height 8
checkbox input "true"
click at [216, 207] on input "Meets expectations" at bounding box center [214, 211] width 8 height 8
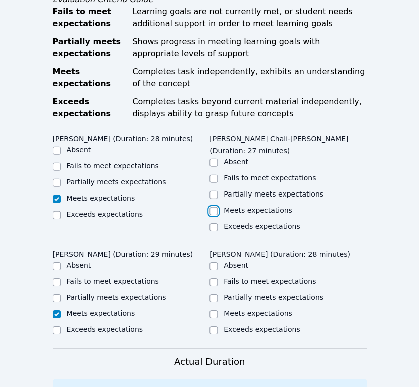
checkbox input "true"
click at [214, 310] on input "Meets expectations" at bounding box center [214, 314] width 8 height 8
checkbox input "true"
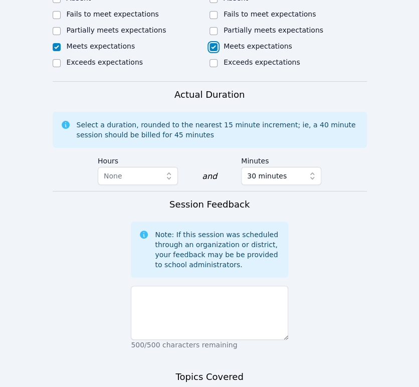
scroll to position [891, 0]
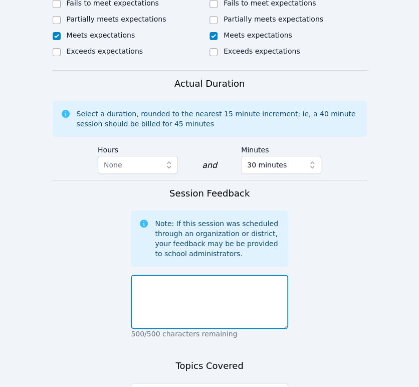
click at [262, 275] on textarea at bounding box center [209, 302] width 157 height 54
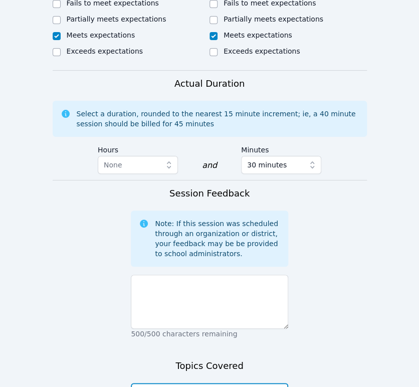
type textarea "Introductions, review expectations and procedures, Miro tools tutorial and revi…"
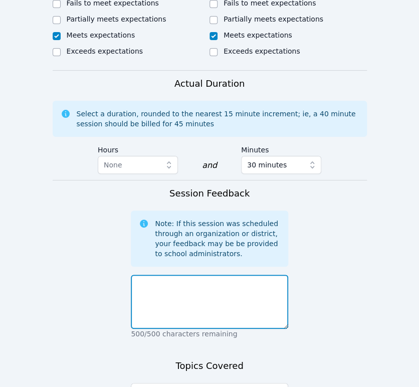
click at [212, 275] on textarea at bounding box center [209, 302] width 157 height 54
click at [229, 275] on textarea "We introduced ourselves and the classroom expectations and procedures" at bounding box center [209, 302] width 157 height 54
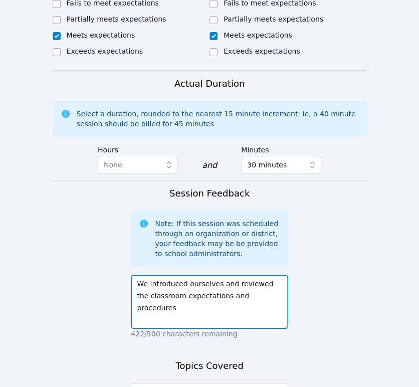
click at [260, 275] on textarea "We introduced ourselves and reviewed the classroom expectations and procedures" at bounding box center [209, 302] width 157 height 54
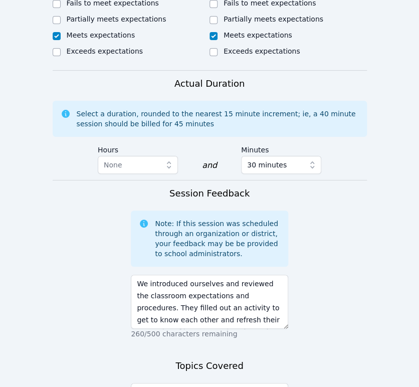
scroll to position [24, 0]
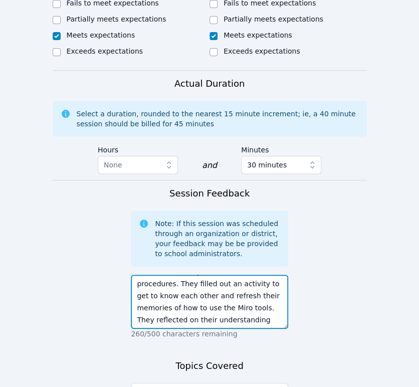
click at [242, 275] on textarea "We introduced ourselves and reviewed the classroom expectations and procedures.…" at bounding box center [209, 302] width 157 height 54
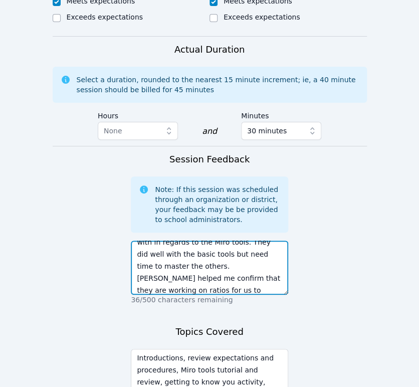
scroll to position [975, 0]
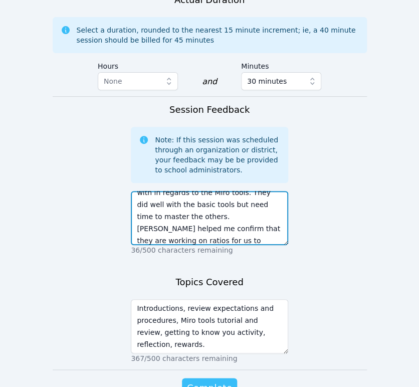
type textarea "We introduced ourselves and reviewed the classroom expectations and procedures.…"
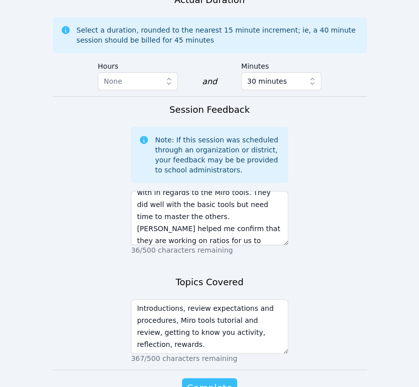
click at [222, 381] on span "Complete" at bounding box center [209, 388] width 45 height 14
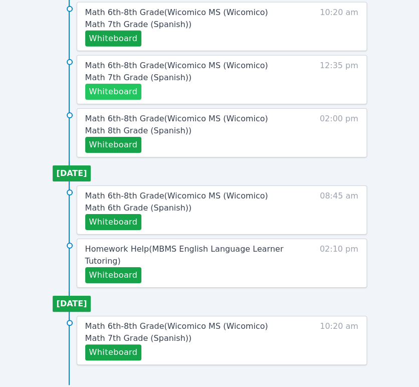
scroll to position [638, 0]
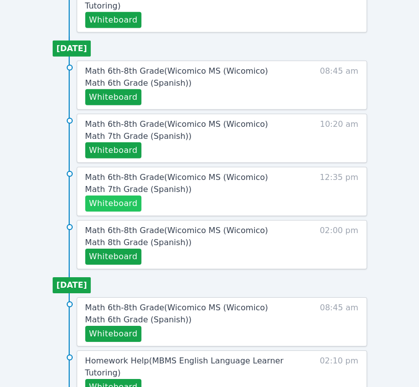
click at [130, 202] on button "Whiteboard" at bounding box center [113, 204] width 57 height 16
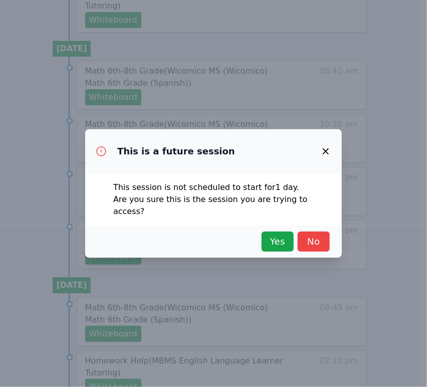
click at [327, 157] on icon "button" at bounding box center [326, 151] width 12 height 12
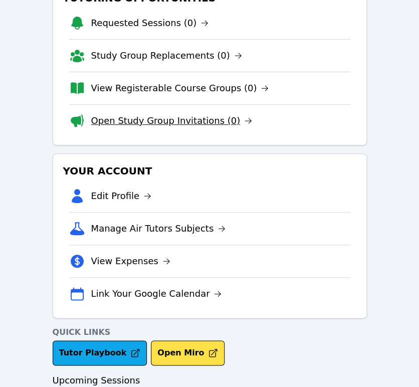
scroll to position [0, 0]
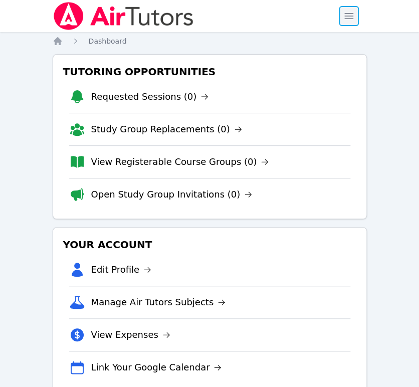
click at [347, 19] on span "button" at bounding box center [349, 16] width 22 height 22
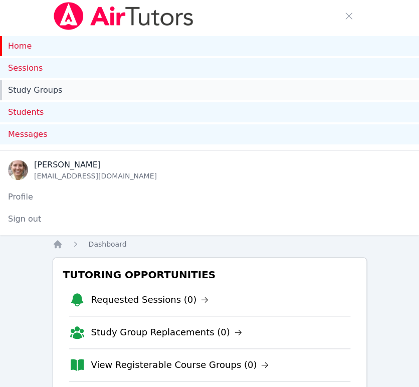
click at [34, 93] on link "Study Groups" at bounding box center [209, 90] width 419 height 20
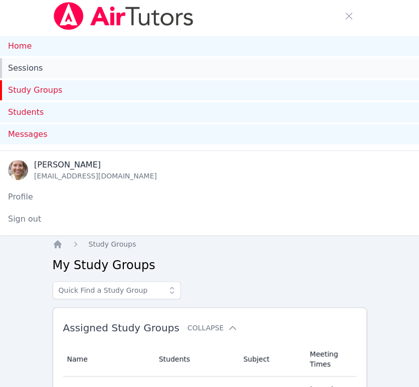
click at [19, 69] on link "Sessions" at bounding box center [209, 68] width 419 height 20
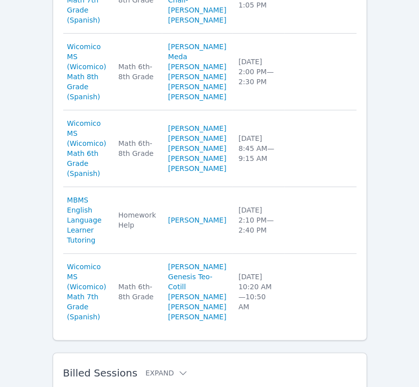
scroll to position [1059, 0]
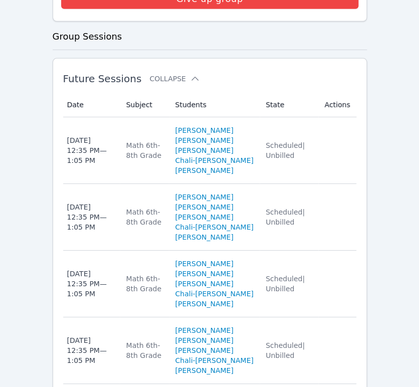
scroll to position [724, 0]
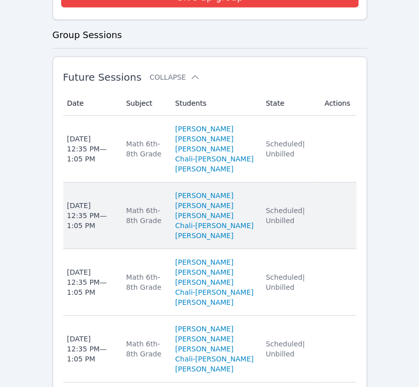
click at [99, 219] on div "Wed Dec 17 12:35 PM — 1:05 PM" at bounding box center [90, 216] width 47 height 30
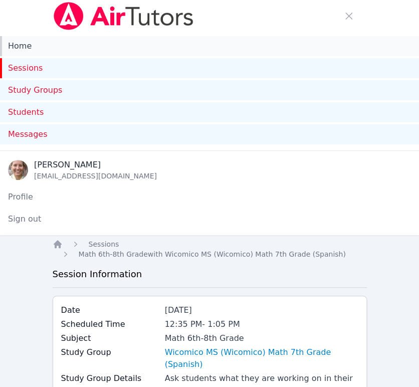
click at [24, 41] on link "Home" at bounding box center [209, 46] width 419 height 20
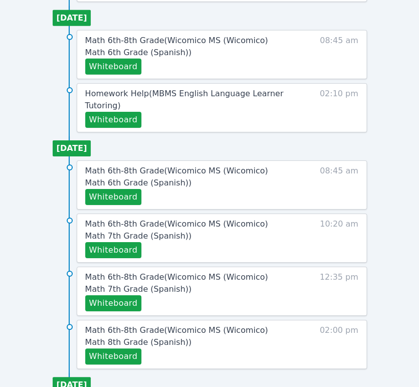
scroll to position [780, 0]
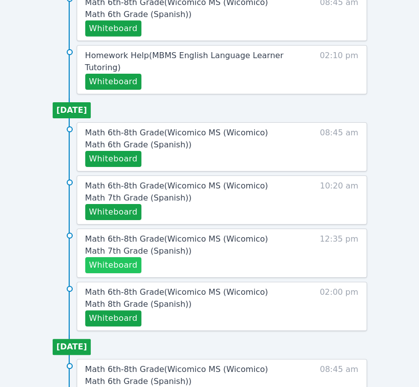
click at [118, 261] on button "Whiteboard" at bounding box center [113, 265] width 57 height 16
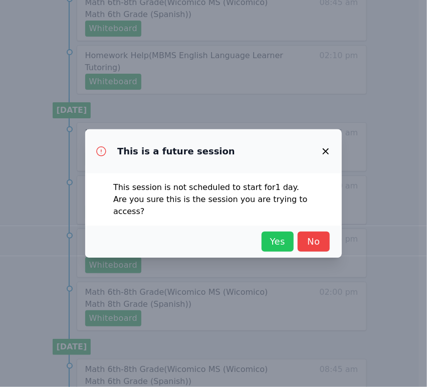
click at [281, 236] on span "Yes" at bounding box center [278, 242] width 22 height 14
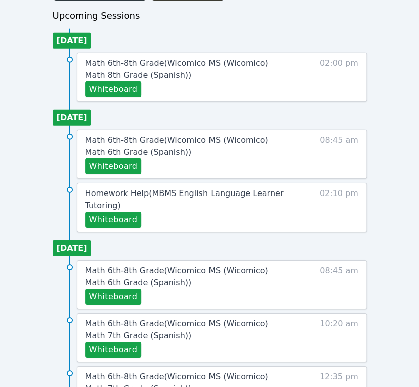
scroll to position [557, 0]
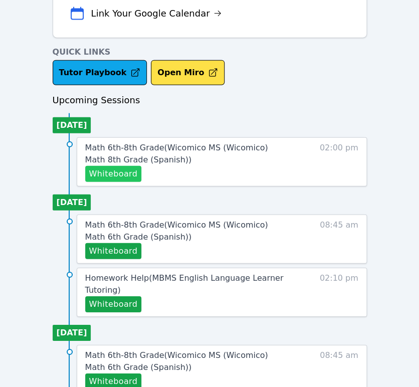
click at [118, 171] on button "Whiteboard" at bounding box center [113, 174] width 57 height 16
click at [159, 147] on span "Math 6th-8th Grade ( Wicomico MS (Wicomico) Math 8th Grade (Spanish) )" at bounding box center [176, 154] width 183 height 22
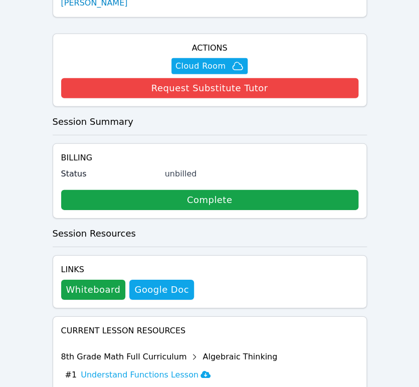
scroll to position [759, 0]
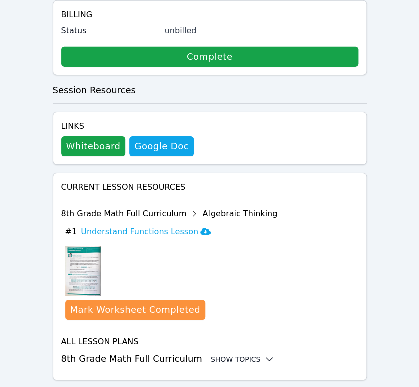
click at [218, 355] on div "Show Topics" at bounding box center [243, 360] width 64 height 10
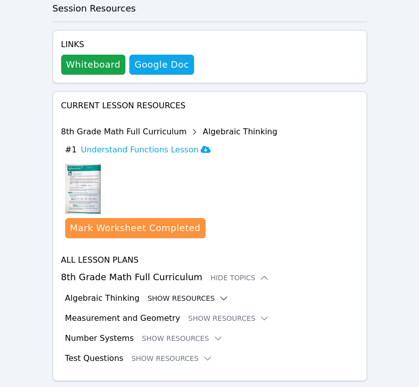
scroll to position [841, 0]
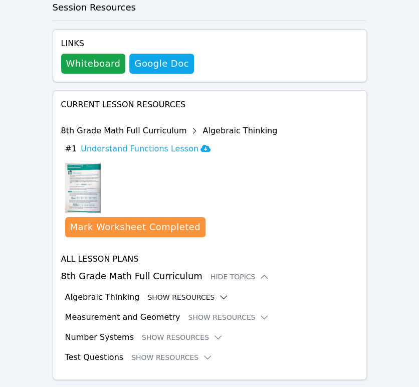
click at [191, 292] on button "Show Resources" at bounding box center [187, 297] width 81 height 10
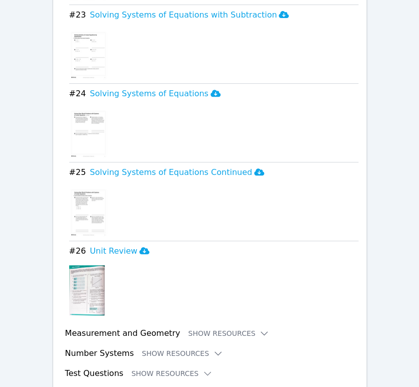
scroll to position [2894, 0]
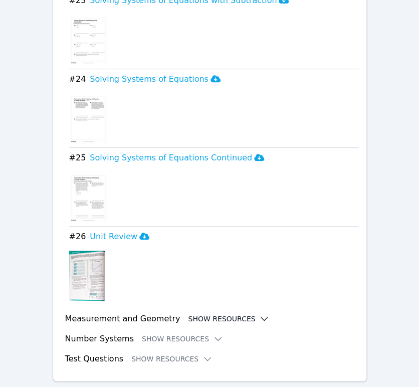
click at [208, 314] on button "Show Resources" at bounding box center [228, 319] width 81 height 10
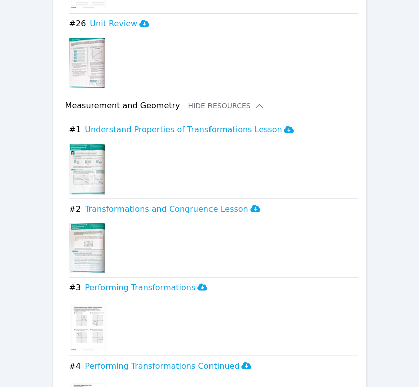
scroll to position [3117, 0]
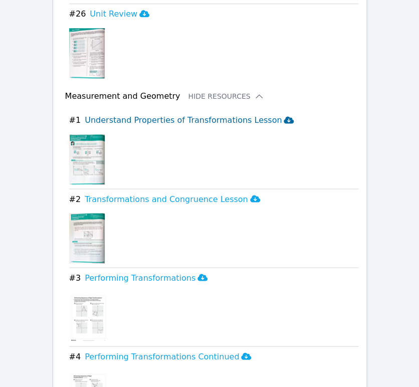
click at [225, 114] on h3 "Understand Properties of Transformations Lesson" at bounding box center [189, 120] width 209 height 12
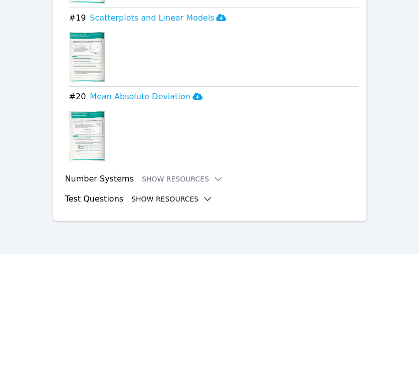
scroll to position [4475, 0]
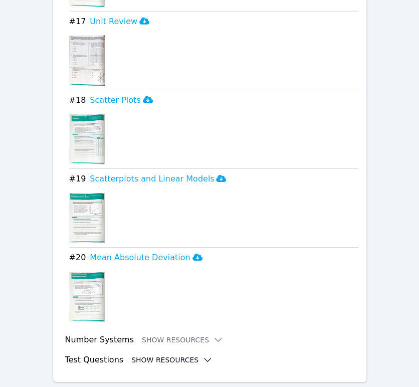
click at [185, 355] on button "Show Resources" at bounding box center [171, 360] width 81 height 10
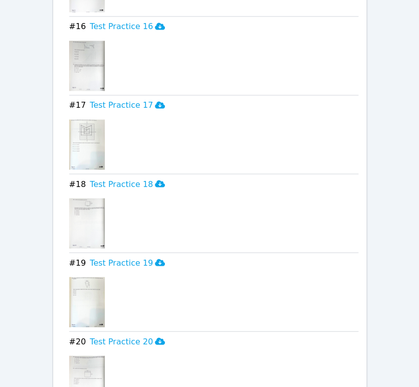
scroll to position [6029, 0]
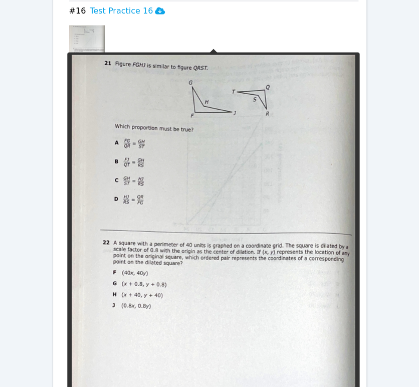
click at [87, 26] on img at bounding box center [87, 50] width 36 height 50
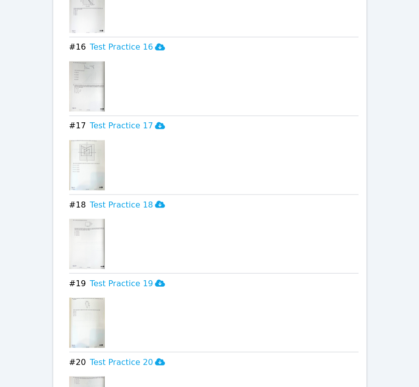
scroll to position [5974, 0]
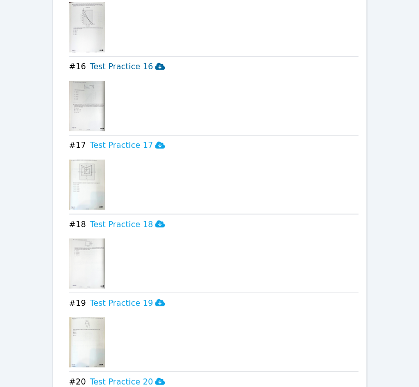
click at [100, 61] on h3 "Test Practice 16" at bounding box center [127, 67] width 75 height 12
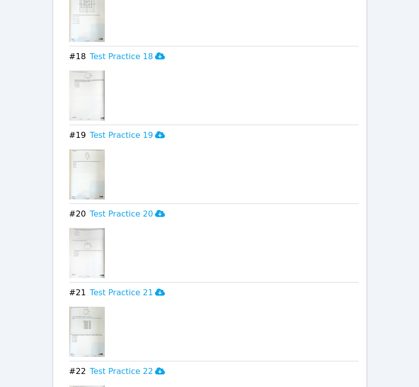
scroll to position [6085, 0]
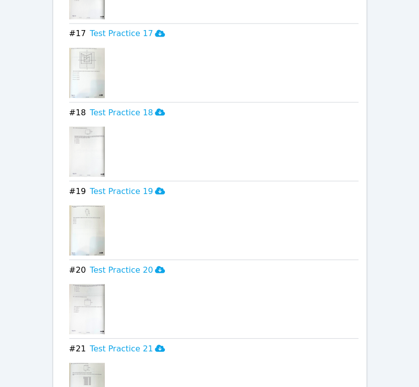
click at [107, 28] on h3 "Test Practice 17" at bounding box center [127, 34] width 75 height 12
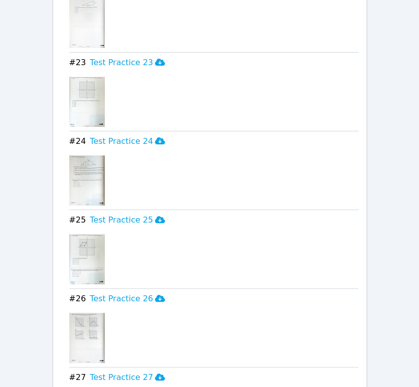
scroll to position [6531, 0]
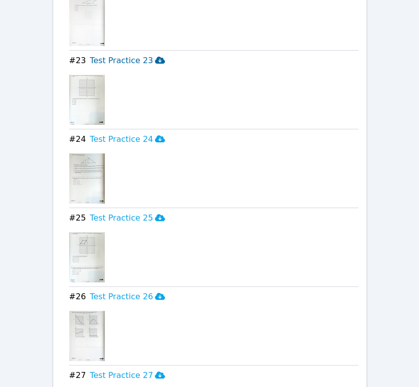
click at [107, 55] on h3 "Test Practice 23" at bounding box center [127, 61] width 75 height 12
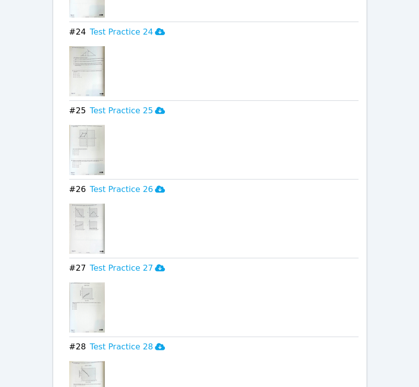
scroll to position [6642, 0]
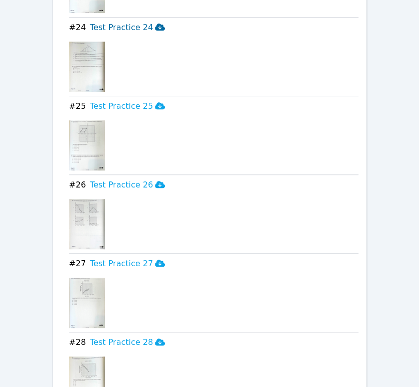
click at [103, 22] on h3 "Test Practice 24" at bounding box center [127, 28] width 75 height 12
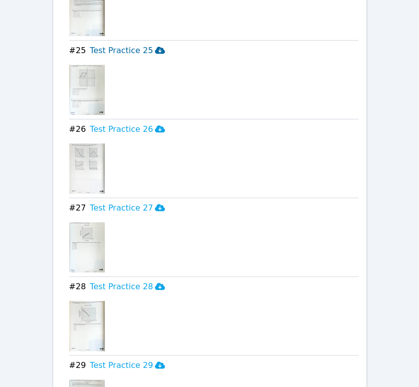
click at [108, 45] on h3 "Test Practice 25" at bounding box center [127, 51] width 75 height 12
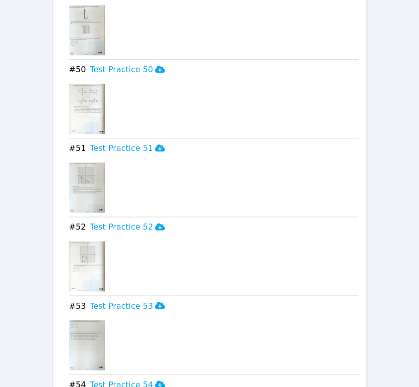
scroll to position [8648, 0]
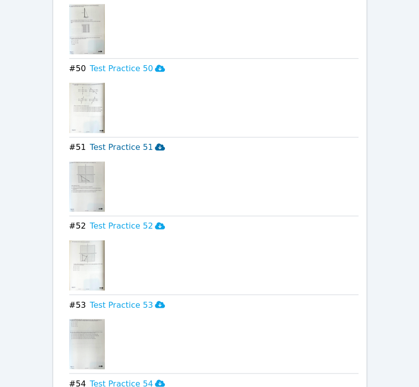
click at [104, 141] on h3 "Test Practice 51" at bounding box center [127, 147] width 75 height 12
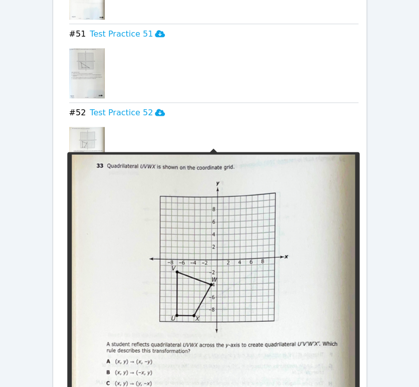
scroll to position [8759, 0]
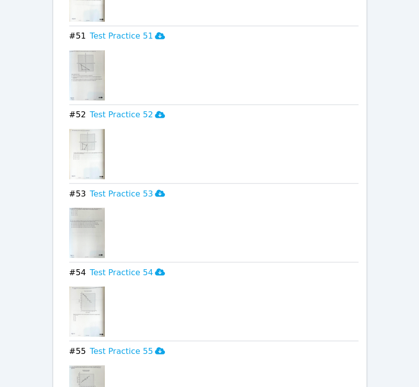
click at [122, 109] on h3 "Test Practice 52" at bounding box center [127, 115] width 75 height 12
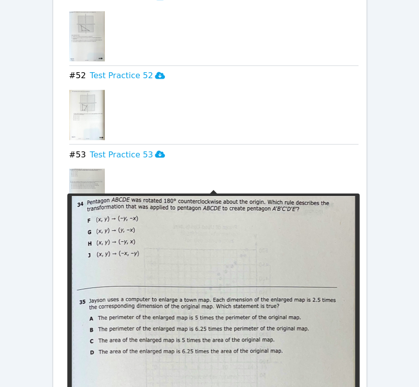
scroll to position [8815, 0]
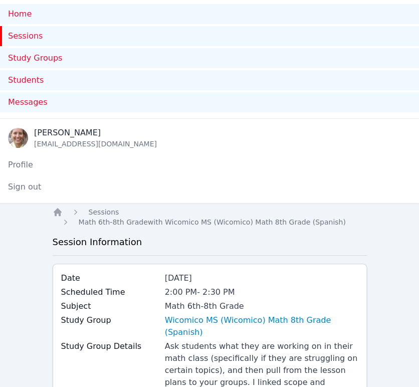
scroll to position [0, 0]
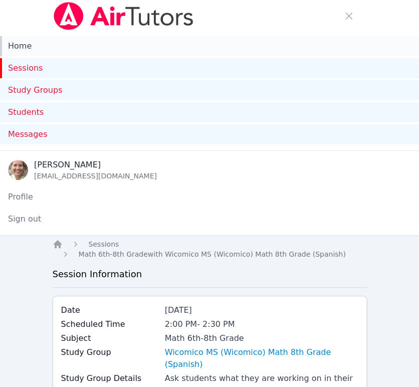
click at [37, 47] on link "Home" at bounding box center [209, 46] width 419 height 20
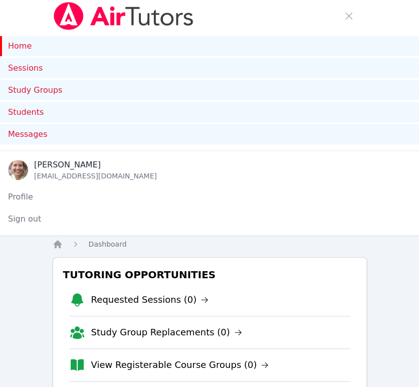
click at [12, 39] on link "Home" at bounding box center [209, 46] width 419 height 20
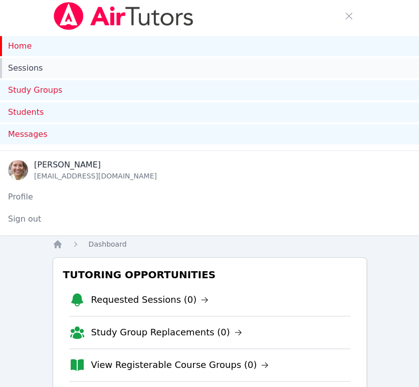
click at [26, 65] on link "Sessions" at bounding box center [209, 68] width 419 height 20
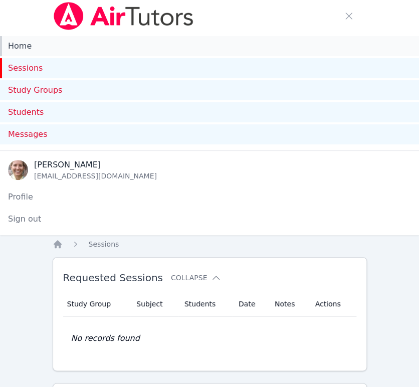
click at [26, 49] on link "Home" at bounding box center [209, 46] width 419 height 20
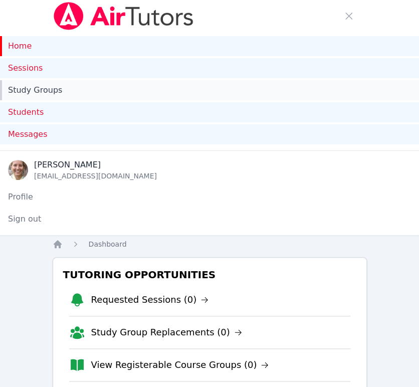
click at [23, 89] on link "Study Groups" at bounding box center [209, 90] width 419 height 20
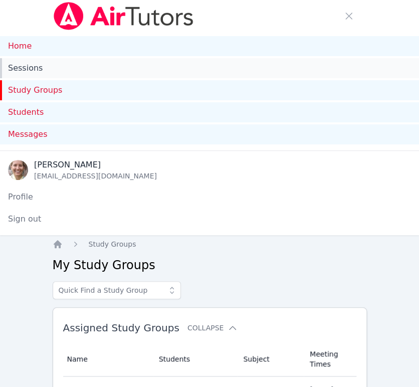
click at [26, 67] on link "Sessions" at bounding box center [209, 68] width 419 height 20
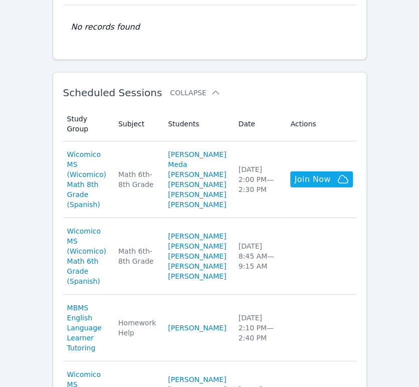
scroll to position [445, 0]
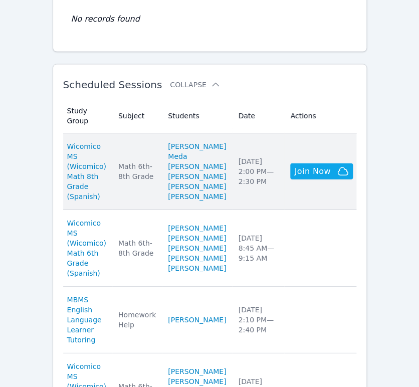
click at [140, 210] on td "Subject Math 6th-8th Grade" at bounding box center [137, 171] width 50 height 77
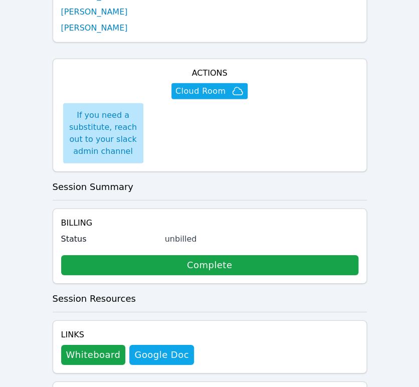
scroll to position [650, 0]
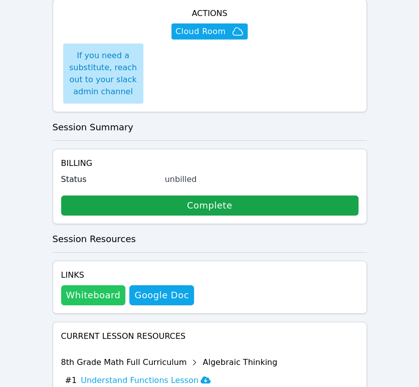
click at [112, 285] on button "Whiteboard" at bounding box center [93, 295] width 65 height 20
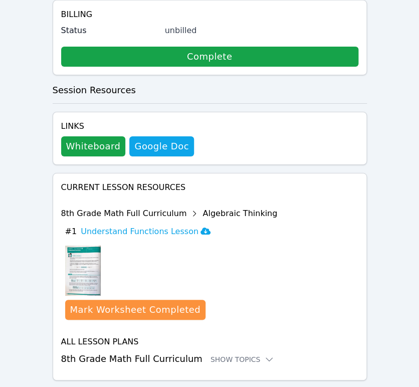
scroll to position [409, 0]
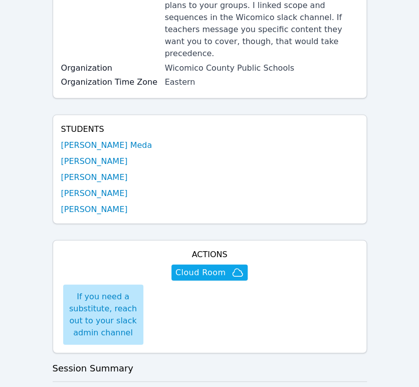
click at [200, 266] on span "Cloud Room" at bounding box center [201, 272] width 50 height 12
click at [94, 139] on link "[PERSON_NAME] Meda" at bounding box center [106, 145] width 91 height 12
click at [92, 155] on link "[PERSON_NAME]" at bounding box center [94, 161] width 67 height 12
click at [96, 171] on link "[PERSON_NAME]" at bounding box center [94, 177] width 67 height 12
click at [98, 187] on link "[PERSON_NAME]" at bounding box center [94, 193] width 67 height 12
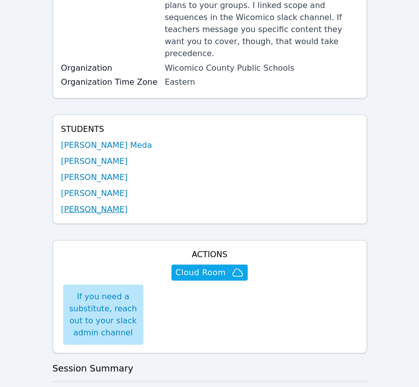
click at [98, 203] on link "[PERSON_NAME]" at bounding box center [94, 209] width 67 height 12
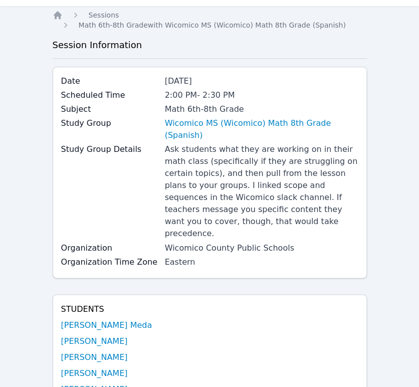
scroll to position [297, 0]
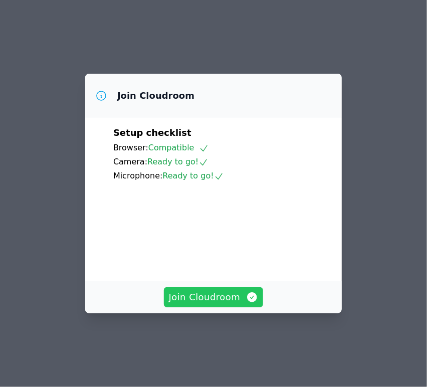
click at [213, 304] on span "Join Cloudroom" at bounding box center [214, 297] width 90 height 14
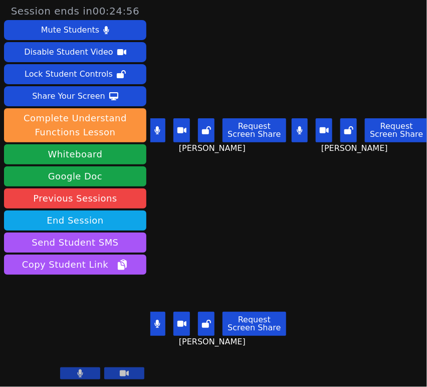
click at [297, 129] on icon at bounding box center [300, 130] width 6 height 8
click at [160, 126] on icon at bounding box center [157, 130] width 6 height 8
click at [156, 320] on icon at bounding box center [157, 324] width 6 height 8
click at [161, 312] on button at bounding box center [157, 324] width 17 height 24
click at [151, 128] on button at bounding box center [157, 130] width 17 height 24
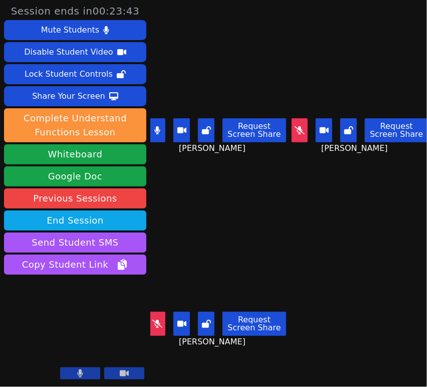
click at [300, 121] on button at bounding box center [300, 130] width 17 height 24
click at [156, 120] on button at bounding box center [157, 130] width 17 height 24
click at [302, 126] on button at bounding box center [300, 130] width 17 height 24
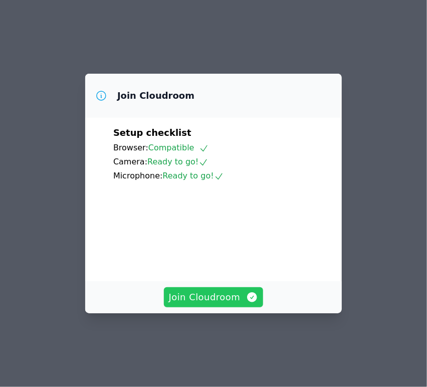
click at [213, 304] on span "Join Cloudroom" at bounding box center [214, 297] width 90 height 14
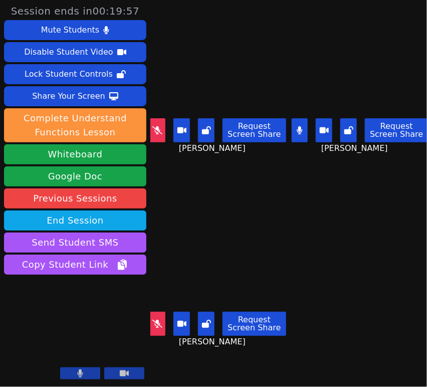
click at [297, 129] on icon at bounding box center [300, 130] width 6 height 8
click at [156, 127] on icon at bounding box center [157, 130] width 10 height 8
click at [158, 127] on icon at bounding box center [157, 130] width 6 height 8
click at [155, 320] on button at bounding box center [157, 324] width 17 height 24
click at [162, 126] on icon at bounding box center [157, 130] width 10 height 8
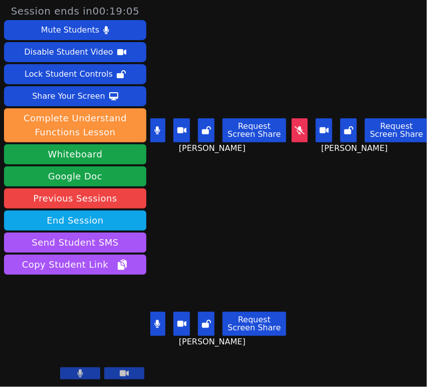
click at [153, 312] on button at bounding box center [157, 324] width 17 height 24
click at [152, 131] on button at bounding box center [157, 130] width 17 height 24
click at [297, 127] on icon at bounding box center [300, 130] width 10 height 8
click at [149, 321] on aside "Session ends in 00:17:33 Mute Students Disable Student Video Lock Student Contr…" at bounding box center [75, 193] width 150 height 387
click at [154, 320] on icon at bounding box center [157, 324] width 10 height 8
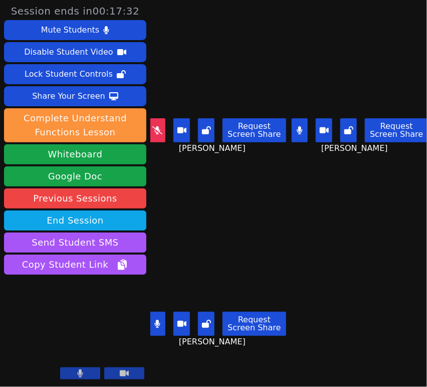
click at [160, 128] on icon at bounding box center [157, 130] width 10 height 8
click at [156, 120] on button at bounding box center [157, 130] width 17 height 24
click at [299, 127] on button at bounding box center [300, 130] width 17 height 24
click at [161, 316] on button at bounding box center [157, 324] width 17 height 24
click at [304, 131] on button at bounding box center [300, 130] width 17 height 24
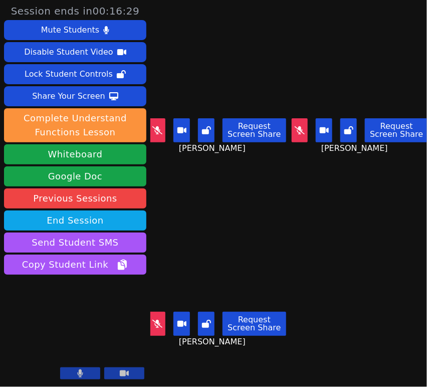
click at [164, 323] on button at bounding box center [157, 324] width 17 height 24
drag, startPoint x: 157, startPoint y: 121, endPoint x: 156, endPoint y: 127, distance: 5.6
click at [157, 121] on button at bounding box center [157, 130] width 17 height 24
click at [157, 320] on icon at bounding box center [157, 324] width 6 height 8
click at [156, 130] on icon at bounding box center [157, 130] width 6 height 8
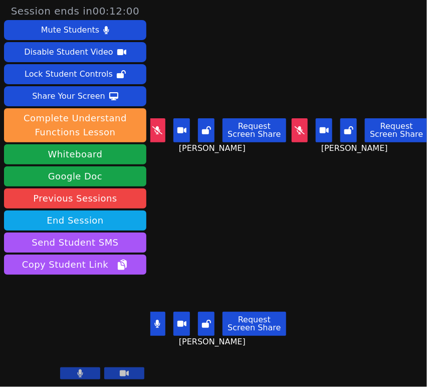
click at [295, 126] on icon at bounding box center [300, 130] width 10 height 8
click at [162, 321] on button at bounding box center [157, 324] width 17 height 24
click at [292, 126] on button at bounding box center [300, 130] width 17 height 24
click at [160, 130] on icon at bounding box center [157, 130] width 10 height 8
click at [162, 128] on button at bounding box center [157, 130] width 17 height 24
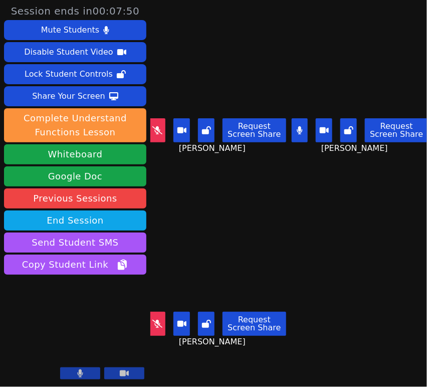
click at [292, 127] on button at bounding box center [300, 130] width 17 height 24
click at [160, 126] on icon at bounding box center [157, 130] width 10 height 8
click at [160, 320] on icon at bounding box center [157, 324] width 10 height 8
click at [156, 320] on icon at bounding box center [157, 324] width 6 height 8
click at [156, 129] on icon at bounding box center [157, 130] width 6 height 8
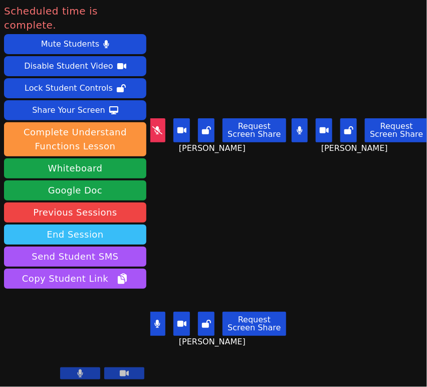
click at [128, 225] on button "End Session" at bounding box center [75, 235] width 142 height 20
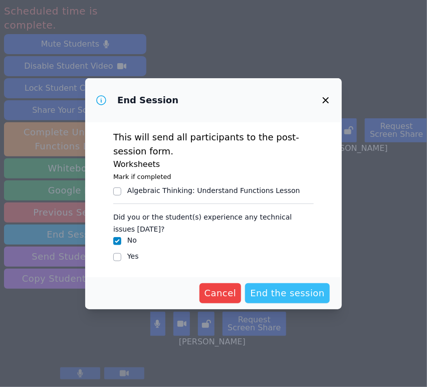
click at [269, 292] on span "End the session" at bounding box center [287, 293] width 75 height 14
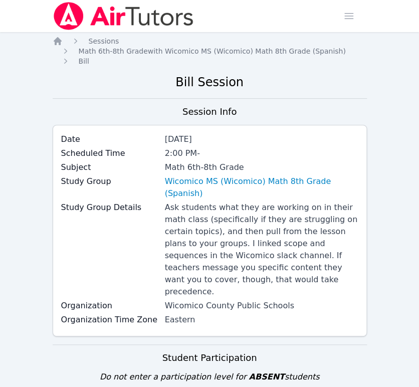
scroll to position [278, 0]
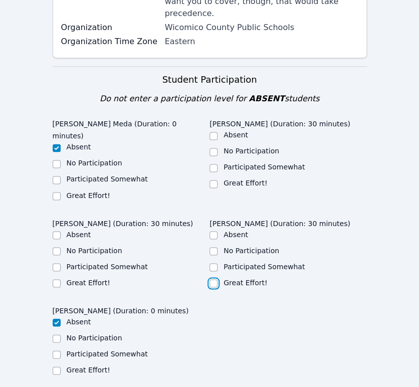
click at [215, 279] on input "Great Effort!" at bounding box center [214, 283] width 8 height 8
checkbox input "true"
click at [213, 180] on input "Great Effort!" at bounding box center [214, 184] width 8 height 8
checkbox input "true"
click at [54, 279] on input "Great Effort!" at bounding box center [57, 283] width 8 height 8
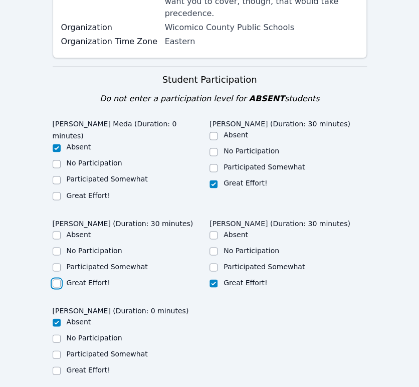
checkbox input "true"
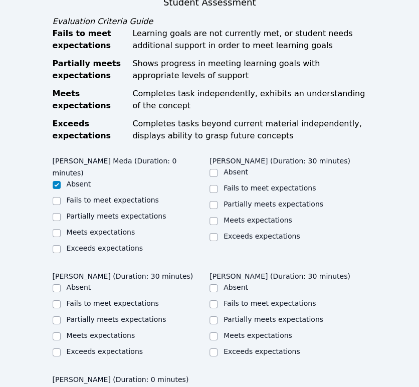
scroll to position [724, 0]
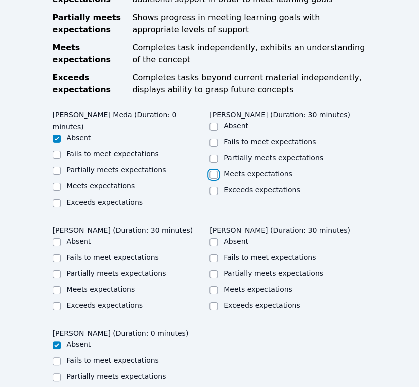
click at [214, 171] on input "Meets expectations" at bounding box center [214, 175] width 8 height 8
checkbox input "true"
click at [214, 286] on input "Meets expectations" at bounding box center [214, 290] width 8 height 8
checkbox input "true"
click at [85, 285] on label "Meets expectations" at bounding box center [101, 289] width 69 height 8
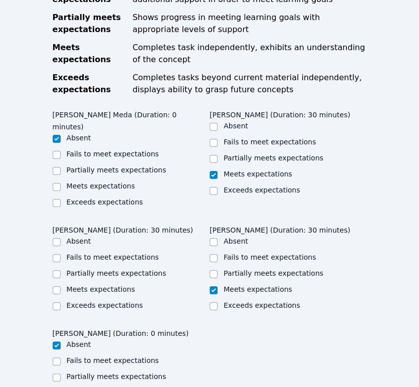
click at [61, 286] on input "Meets expectations" at bounding box center [57, 290] width 8 height 8
checkbox input "true"
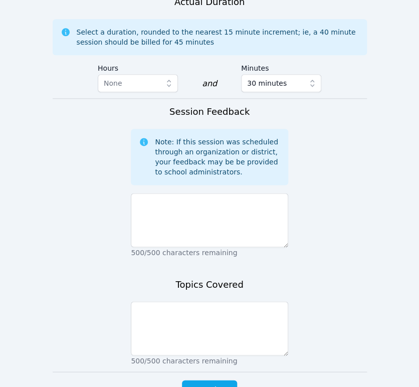
scroll to position [1165, 0]
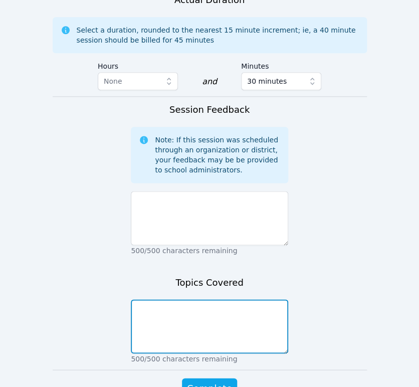
click at [216, 299] on textarea at bounding box center [209, 326] width 157 height 54
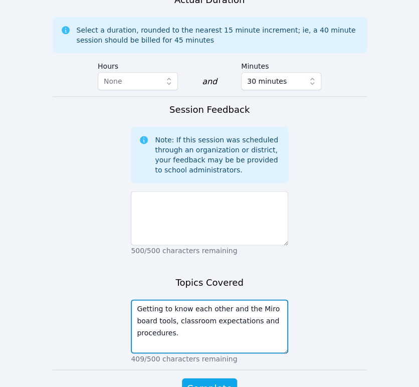
type textarea "Getting to know each other and the Miro board tools, classroom expectations and…"
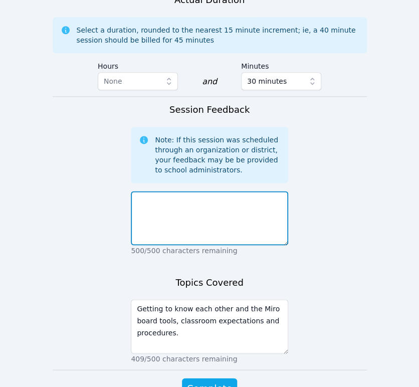
click at [209, 191] on textarea at bounding box center [209, 218] width 157 height 54
click at [208, 191] on textarea "We were able to cover getting to know each other" at bounding box center [209, 218] width 157 height 54
click at [201, 191] on textarea "We were able to cover a getting to know each other" at bounding box center [209, 218] width 157 height 54
click at [206, 191] on textarea "We were able to cover a getting to know each [MEDICAL_DATA]" at bounding box center [209, 218] width 157 height 54
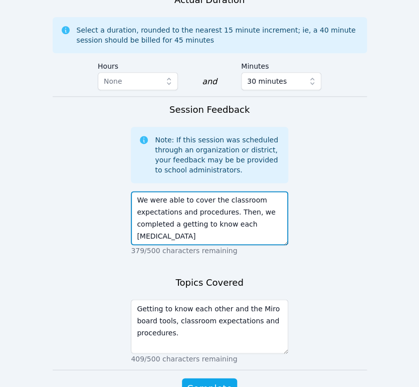
click at [217, 191] on textarea "We were able to cover the classroom expectations and procedures. Then, we compl…" at bounding box center [209, 218] width 157 height 54
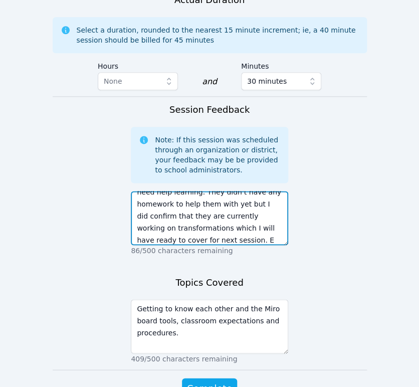
scroll to position [72, 0]
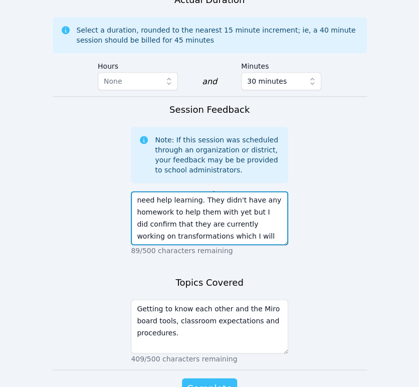
type textarea "We were able to cover the classroom expectations and procedures. Then, we compl…"
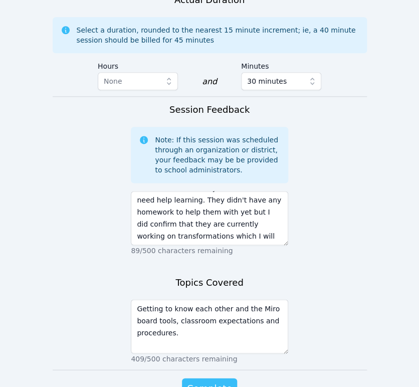
click at [188, 378] on button "Complete" at bounding box center [209, 388] width 55 height 20
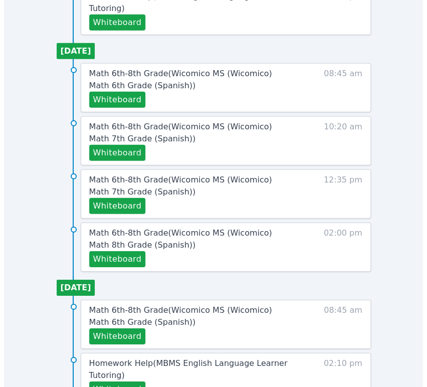
scroll to position [613, 0]
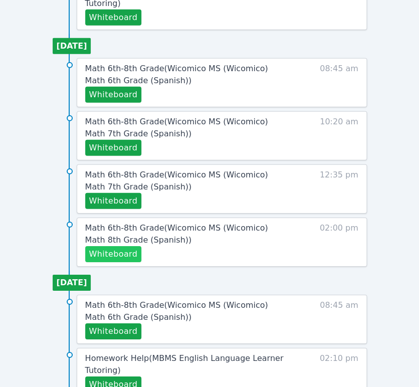
click at [110, 251] on button "Whiteboard" at bounding box center [113, 254] width 57 height 16
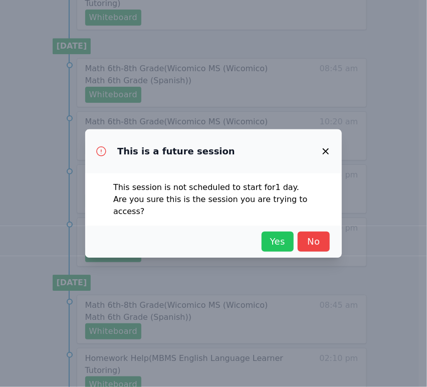
click at [276, 240] on span "Yes" at bounding box center [278, 242] width 22 height 14
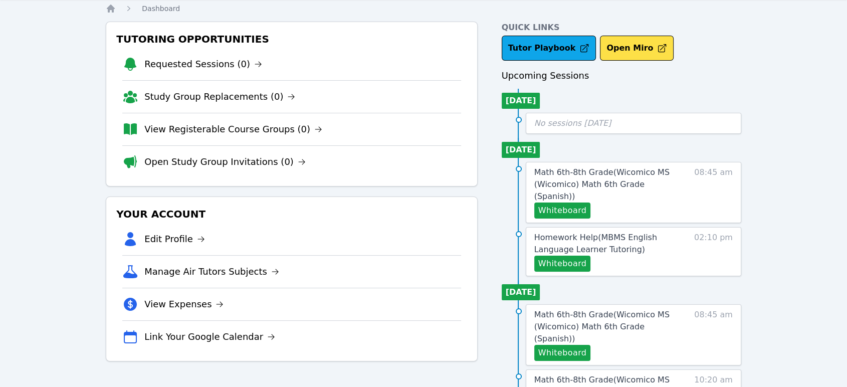
scroll to position [0, 0]
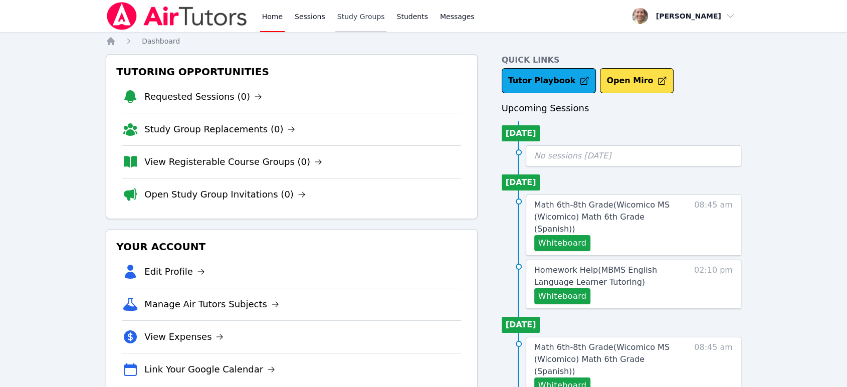
click at [344, 15] on link "Study Groups" at bounding box center [361, 16] width 52 height 32
